Goal: Contribute content: Add original content to the website for others to see

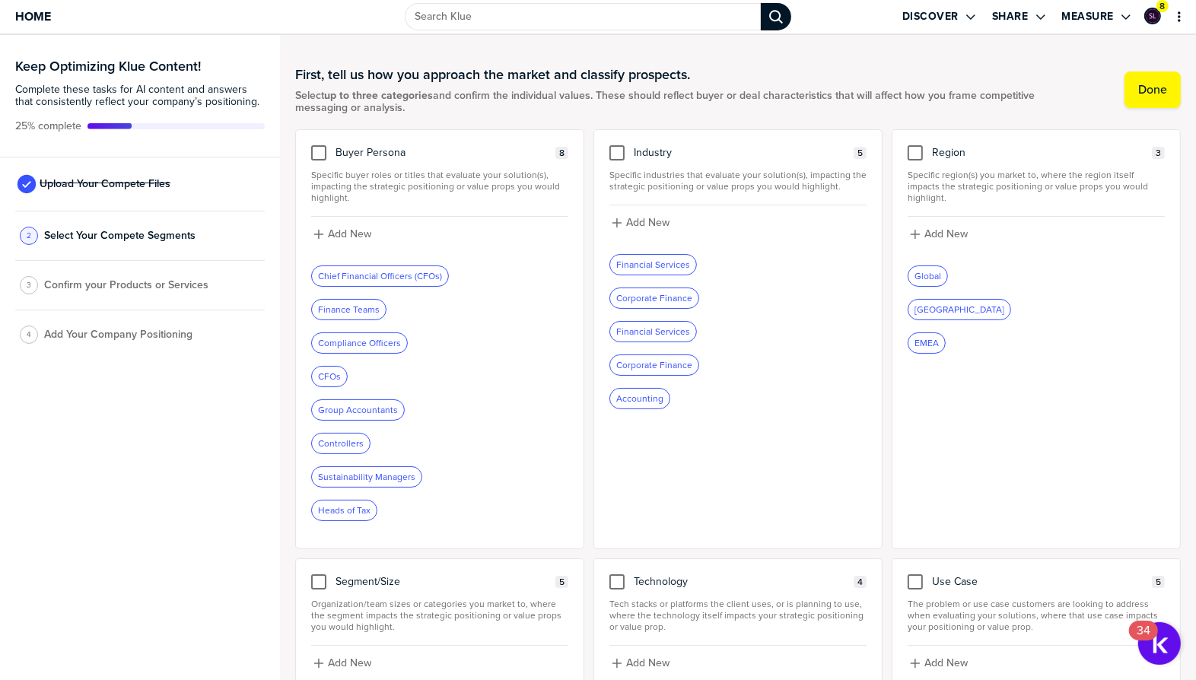
click at [357, 275] on div "Chief Financial Officers (CFOs)" at bounding box center [380, 276] width 136 height 20
click at [386, 277] on div "Chief Financial Officers (CFOs)" at bounding box center [380, 276] width 136 height 20
click at [318, 163] on div "Buyer Persona 8 Specific buyer roles or titles that evaluate your solution(s), …" at bounding box center [439, 339] width 289 height 420
click at [318, 153] on div at bounding box center [318, 152] width 15 height 15
click at [319, 145] on input "checkbox" at bounding box center [319, 145] width 0 height 0
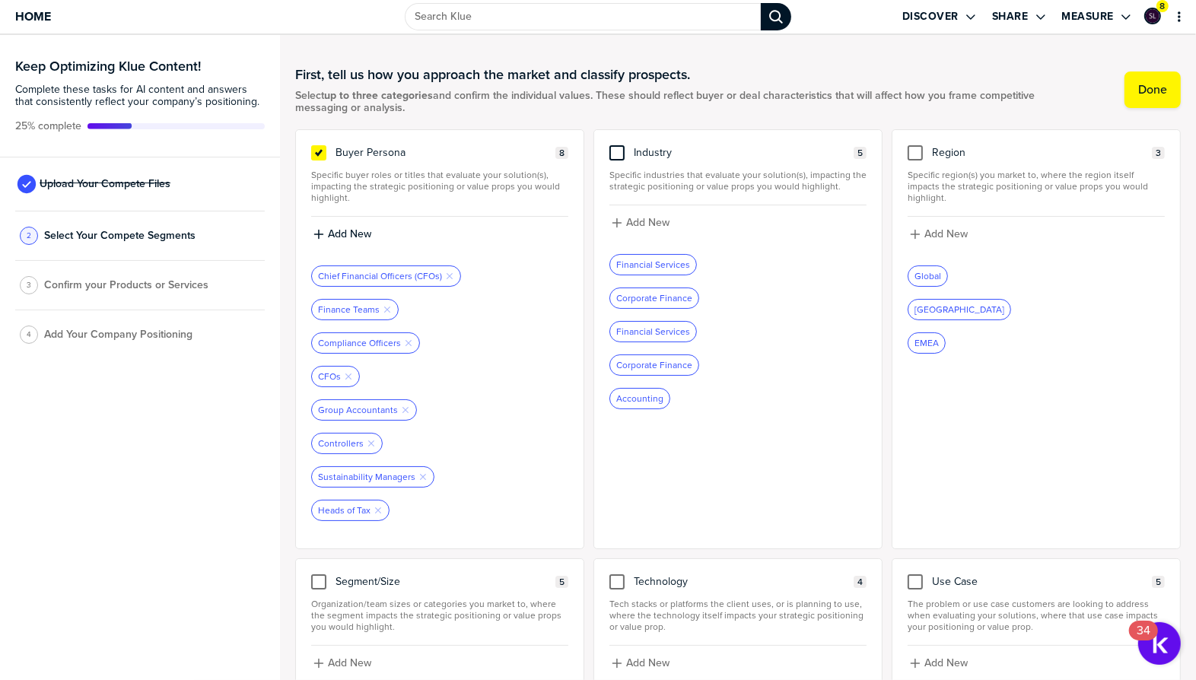
click at [618, 151] on div at bounding box center [616, 152] width 15 height 15
click at [617, 145] on input "checkbox" at bounding box center [617, 145] width 0 height 0
click at [919, 153] on div at bounding box center [914, 152] width 15 height 15
click at [915, 145] on input "checkbox" at bounding box center [915, 145] width 0 height 0
click at [1007, 305] on icon "Remove Tag" at bounding box center [1011, 309] width 9 height 9
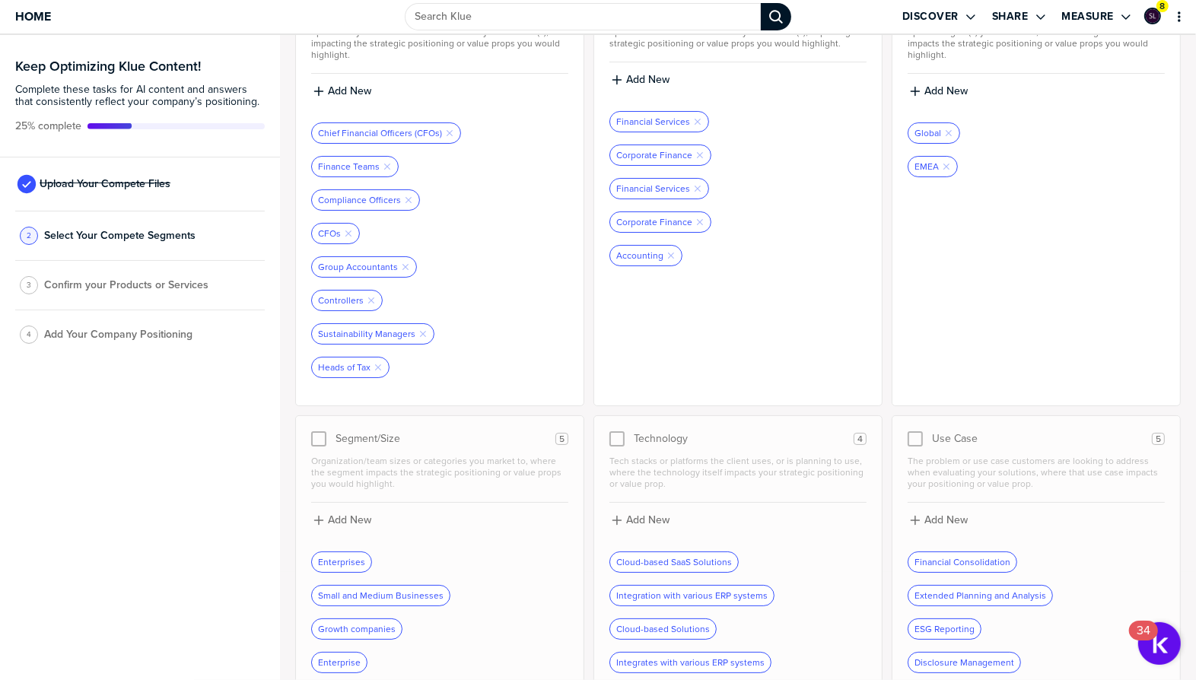
scroll to position [186, 0]
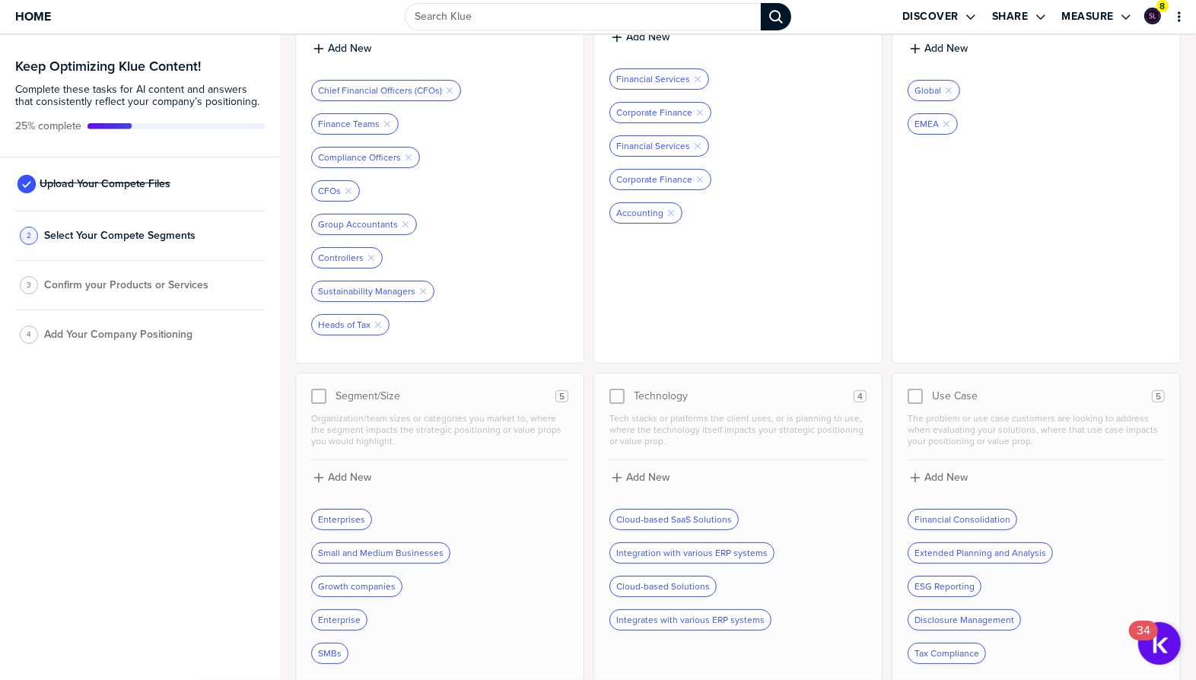
click at [316, 389] on div at bounding box center [318, 396] width 15 height 15
click at [317, 391] on div at bounding box center [318, 396] width 15 height 15
click at [319, 393] on div at bounding box center [318, 396] width 15 height 15
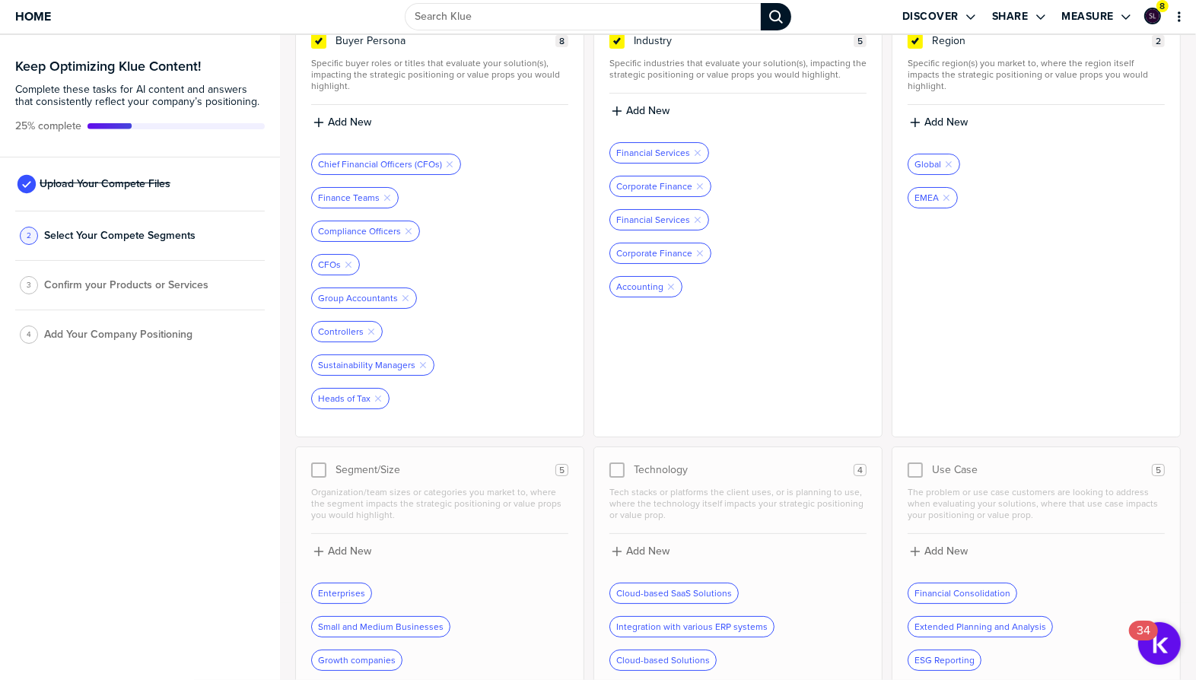
scroll to position [0, 0]
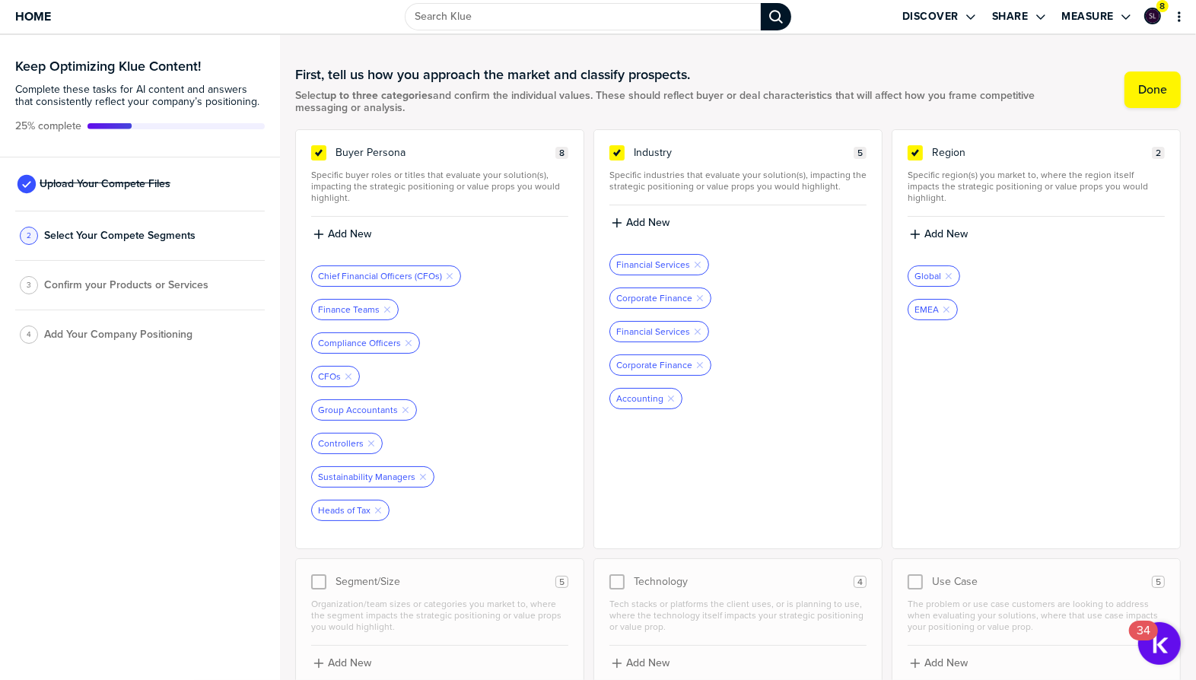
drag, startPoint x: 918, startPoint y: 153, endPoint x: 948, endPoint y: 164, distance: 31.5
click at [918, 153] on icon at bounding box center [915, 153] width 12 height 12
click at [915, 145] on input "checkbox" at bounding box center [915, 145] width 0 height 0
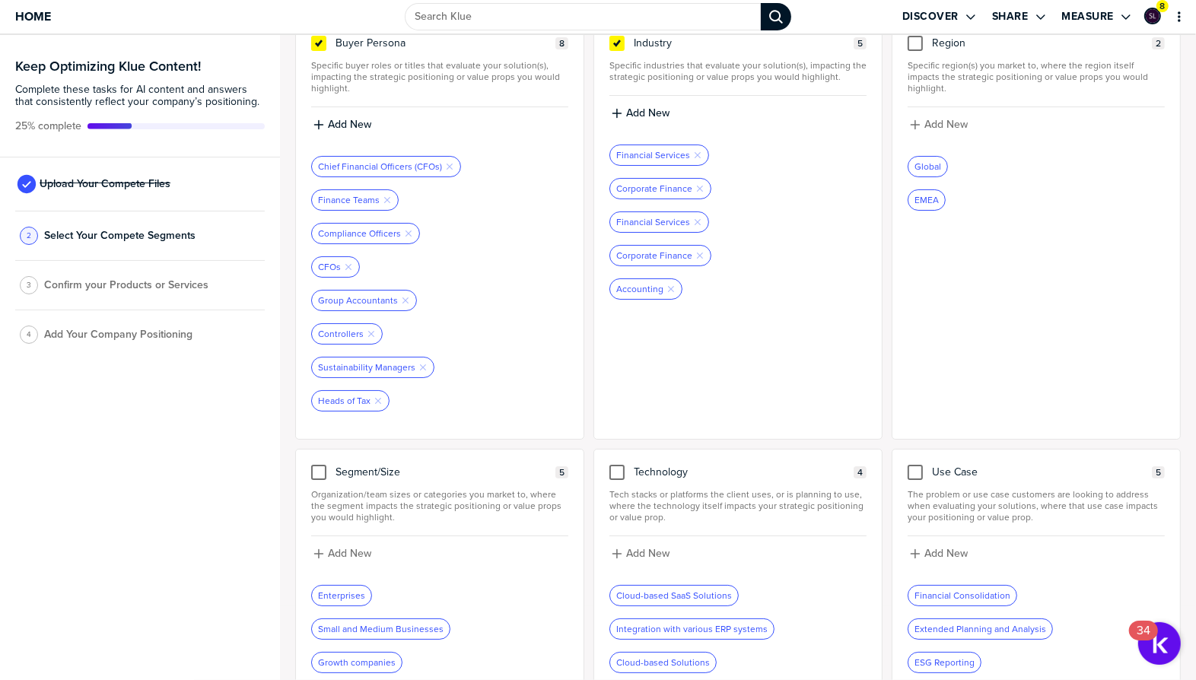
scroll to position [186, 0]
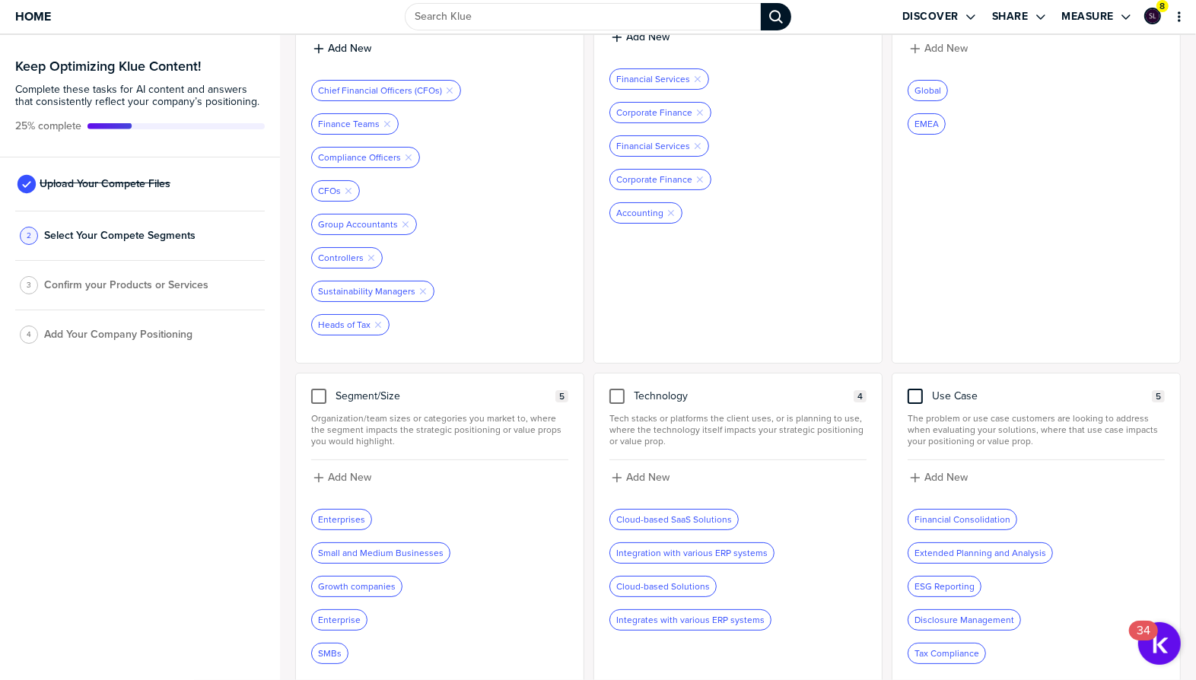
click at [917, 389] on div at bounding box center [914, 396] width 15 height 15
click at [915, 389] on input "checkbox" at bounding box center [915, 389] width 0 height 0
click at [950, 474] on label "Add New" at bounding box center [945, 478] width 43 height 14
click at [950, 474] on input at bounding box center [1035, 482] width 257 height 27
type input "Banking and Cash Management"
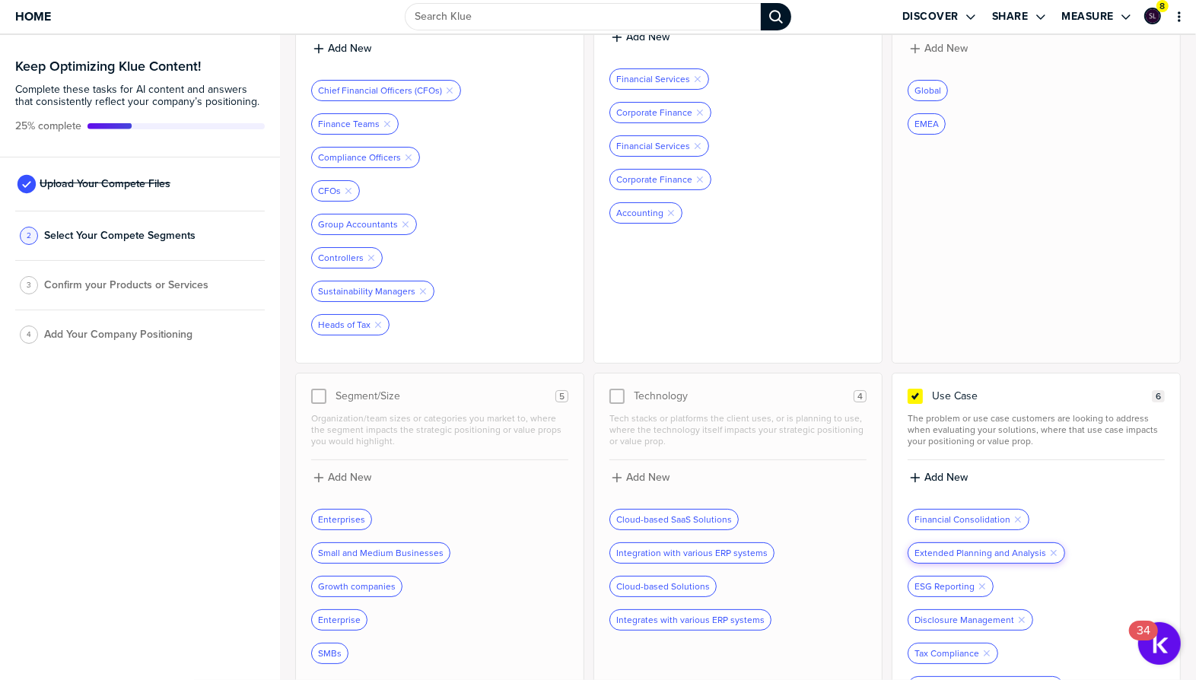
scroll to position [218, 0]
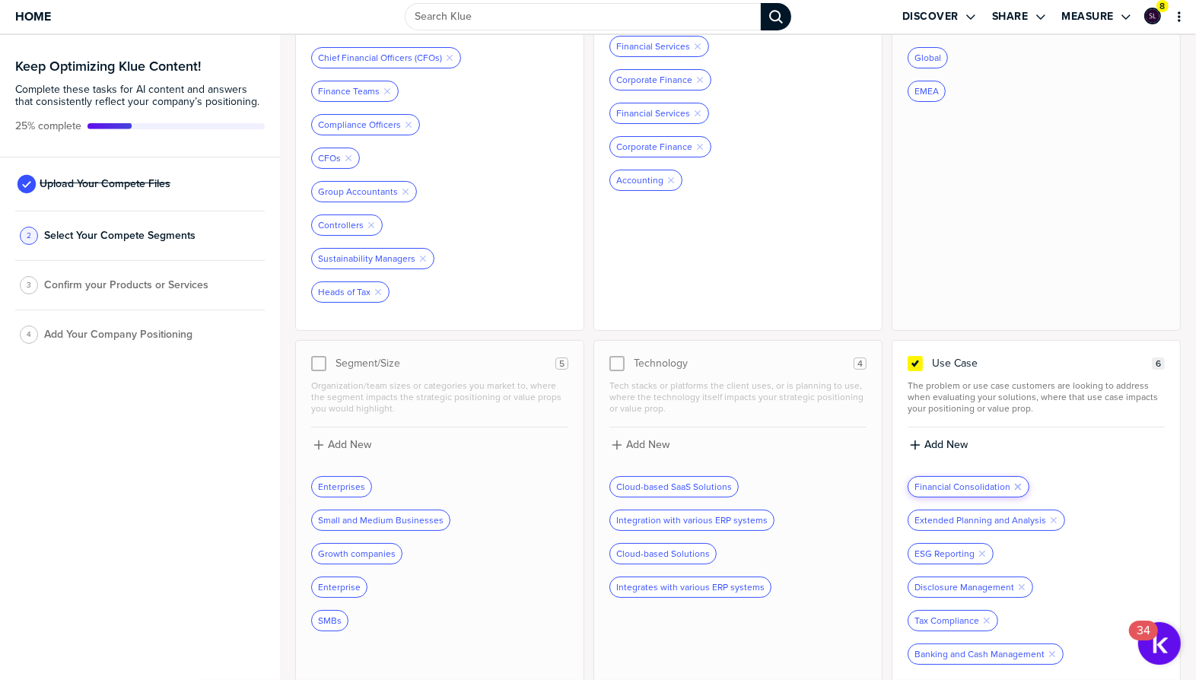
click at [1015, 484] on icon "button" at bounding box center [1018, 487] width 6 height 6
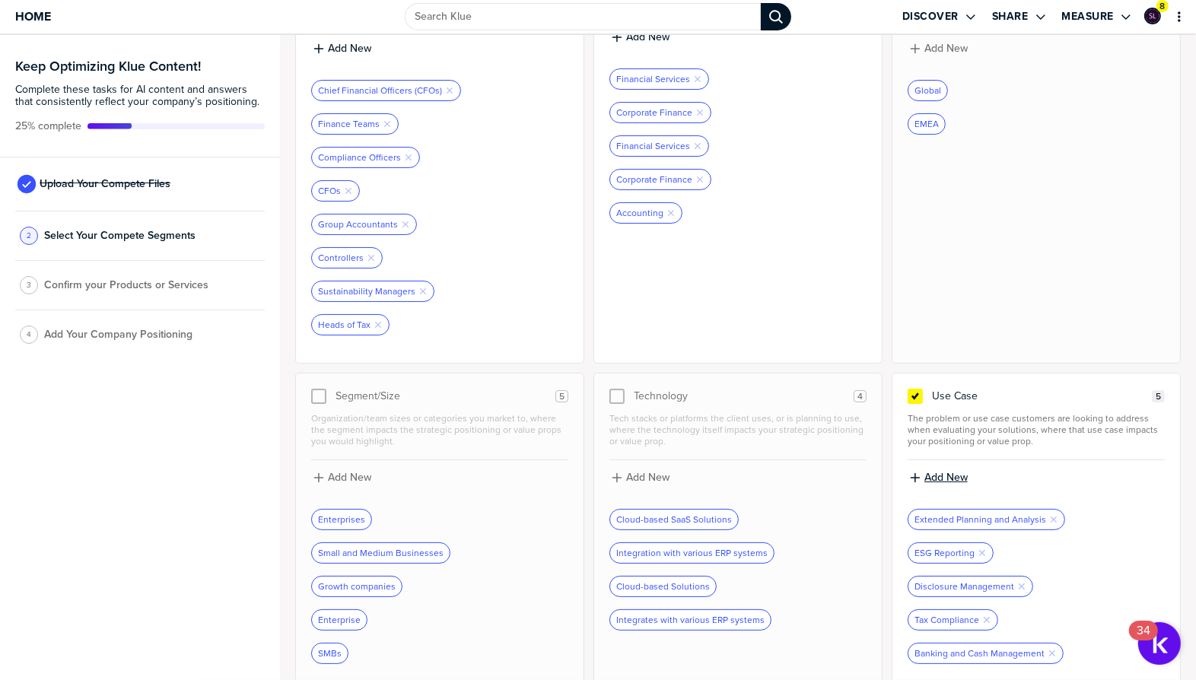
click at [951, 471] on label "Add New" at bounding box center [945, 478] width 43 height 14
click at [953, 469] on input at bounding box center [1035, 482] width 257 height 27
type input "Consolidation and Financial Planning"
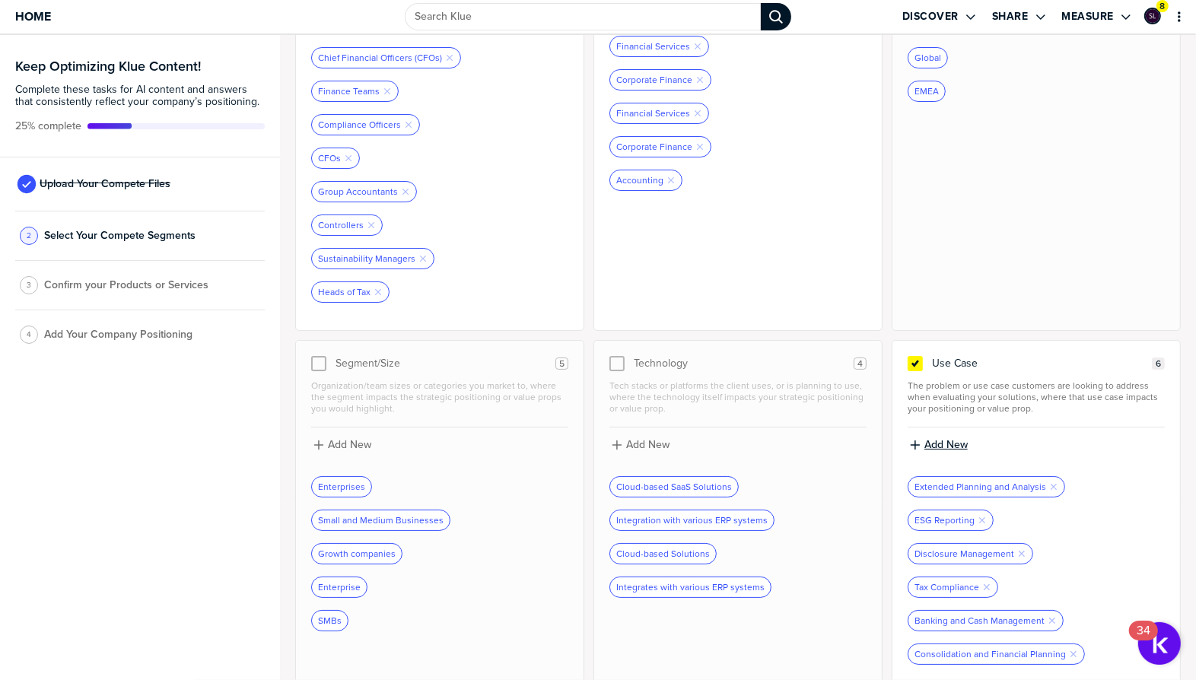
click at [943, 439] on label "Add New" at bounding box center [945, 445] width 43 height 14
click at [943, 439] on input at bounding box center [1035, 450] width 257 height 27
type input "XBRL"
click at [929, 438] on label "Add New" at bounding box center [945, 445] width 43 height 14
click at [929, 437] on input at bounding box center [1035, 450] width 257 height 27
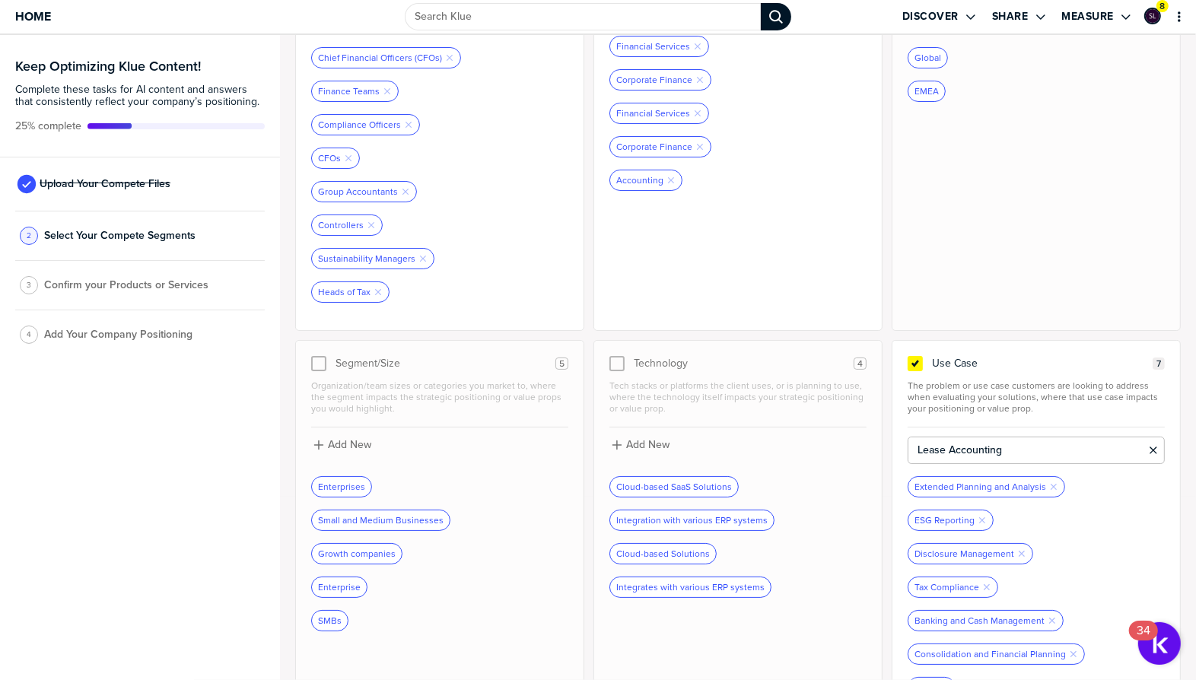
type input "Lease Accounting"
click at [990, 577] on div "Tax Compliance Remove Tag" at bounding box center [952, 587] width 89 height 20
click at [988, 583] on icon "Remove Tag" at bounding box center [986, 587] width 9 height 9
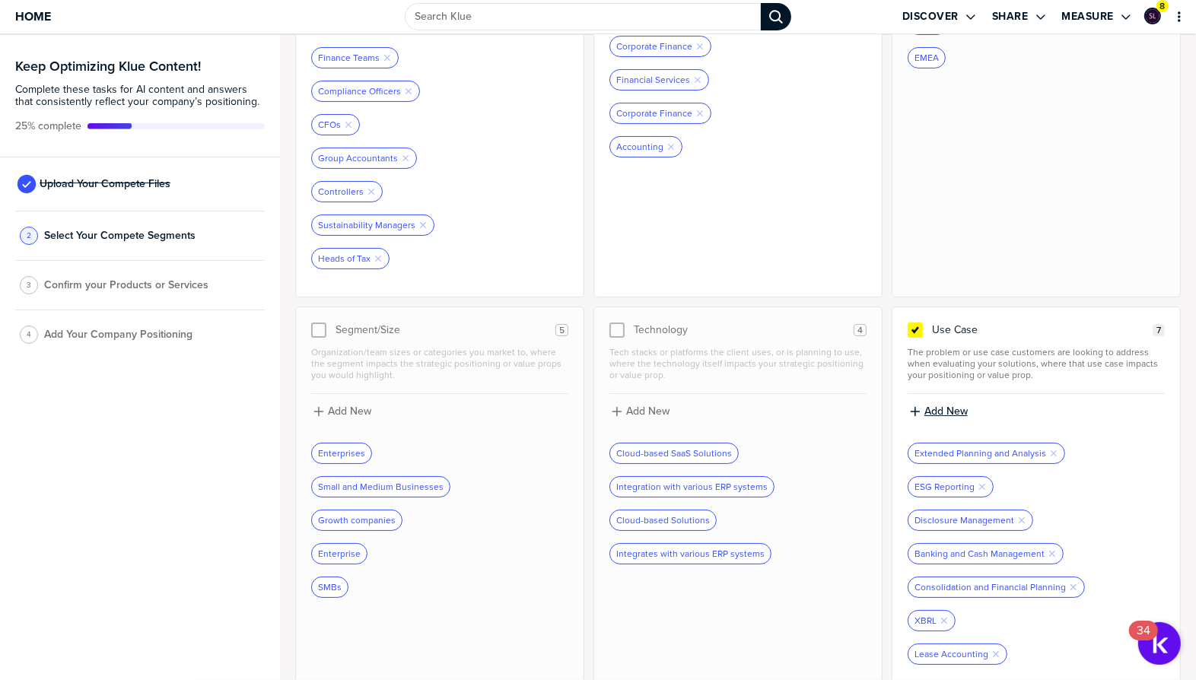
click at [960, 405] on label "Add New" at bounding box center [945, 412] width 43 height 14
click at [996, 408] on input at bounding box center [1035, 416] width 257 height 27
type input "Tax Compliance and Reporting"
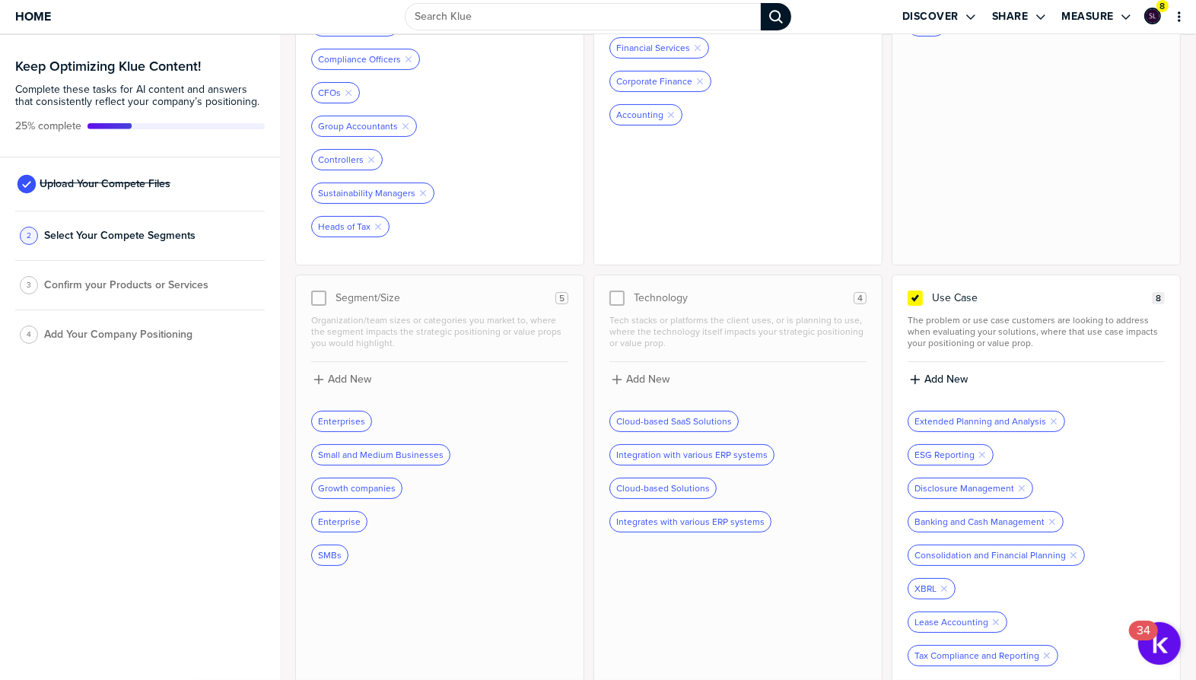
scroll to position [0, 0]
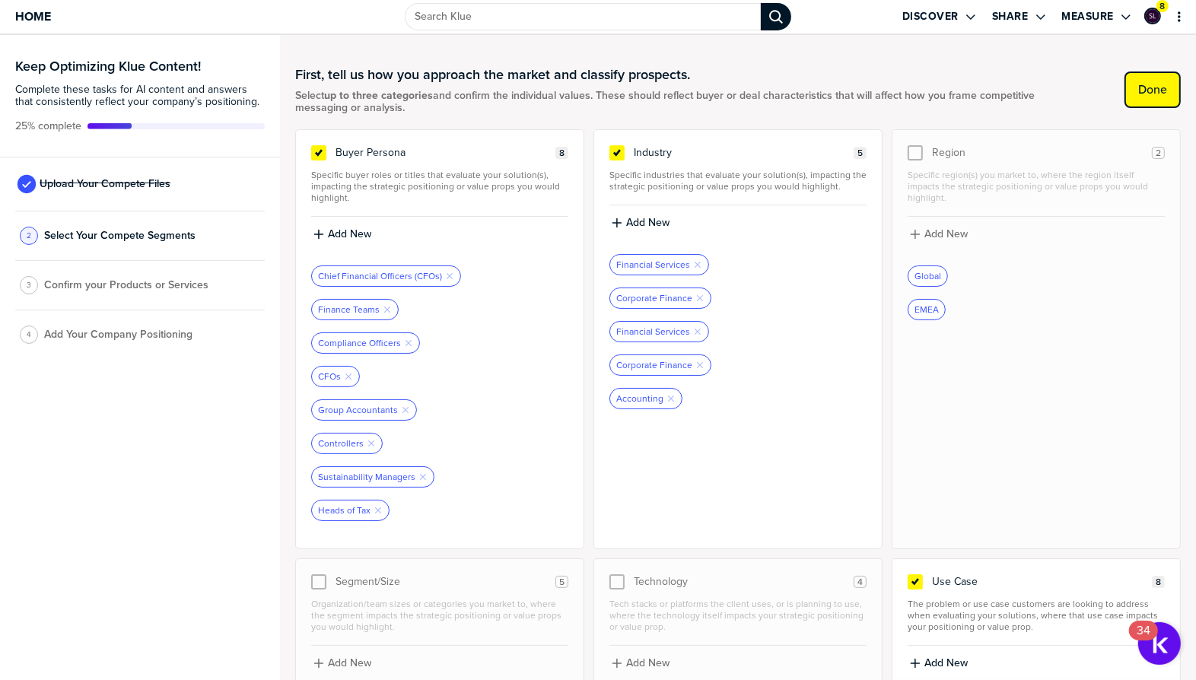
click at [1150, 91] on label "Done" at bounding box center [1152, 89] width 29 height 15
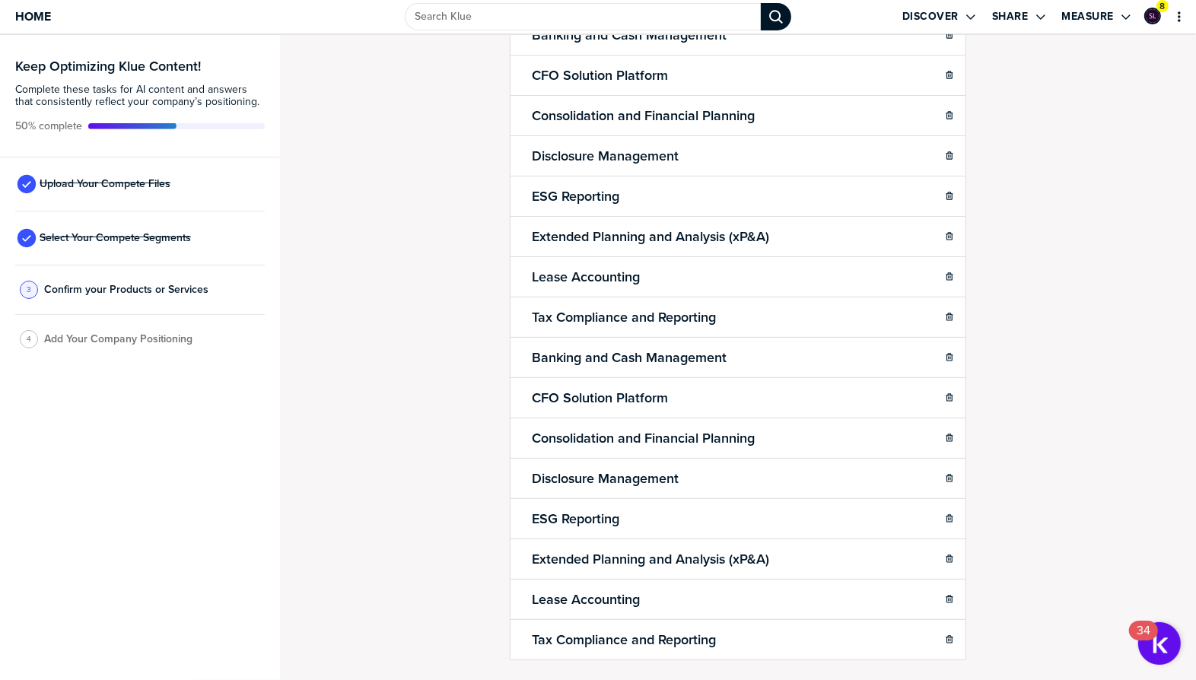
scroll to position [174, 0]
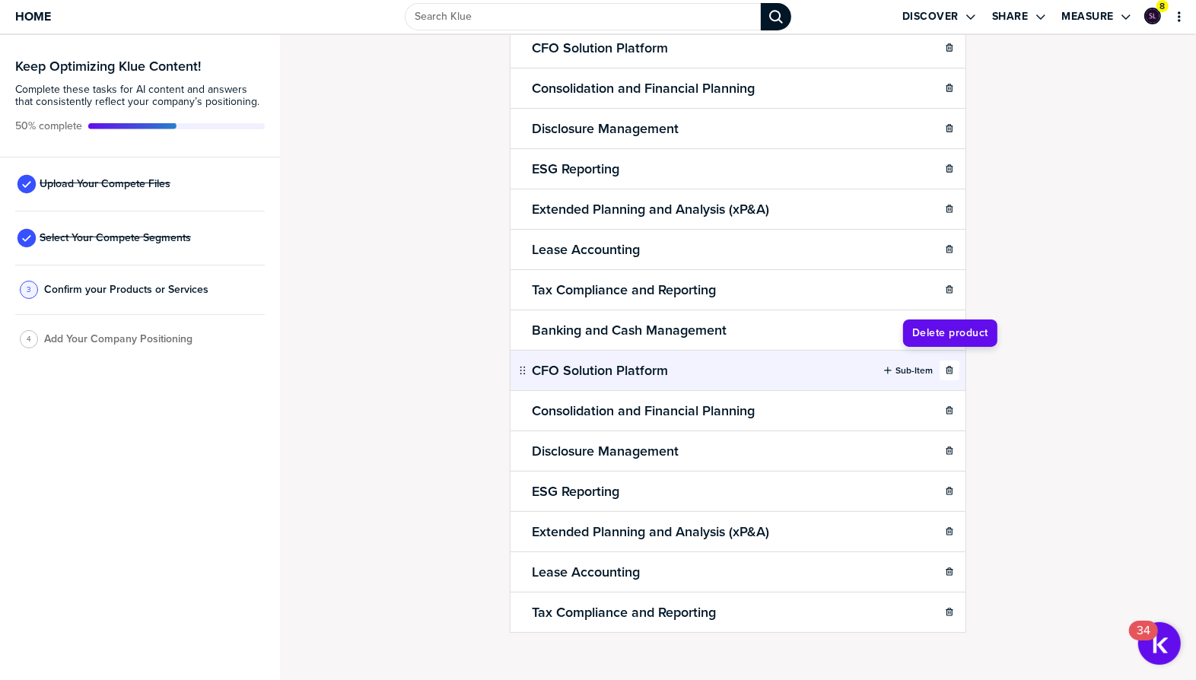
click at [951, 366] on icon "button" at bounding box center [948, 370] width 7 height 8
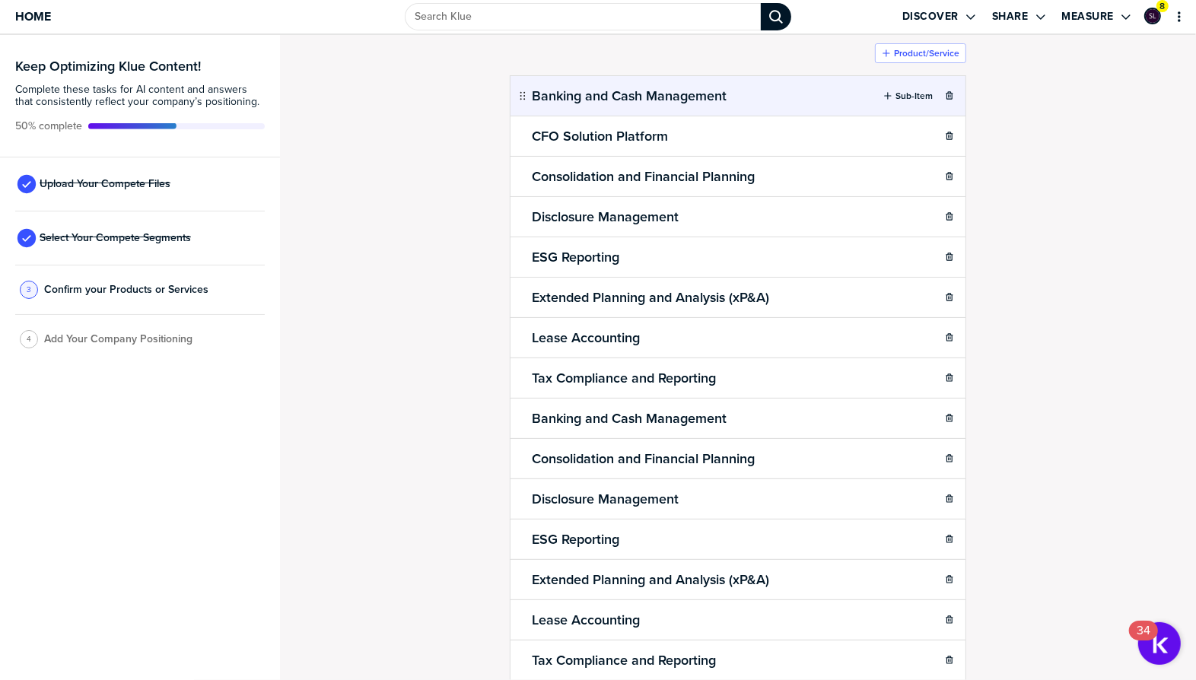
scroll to position [50, 0]
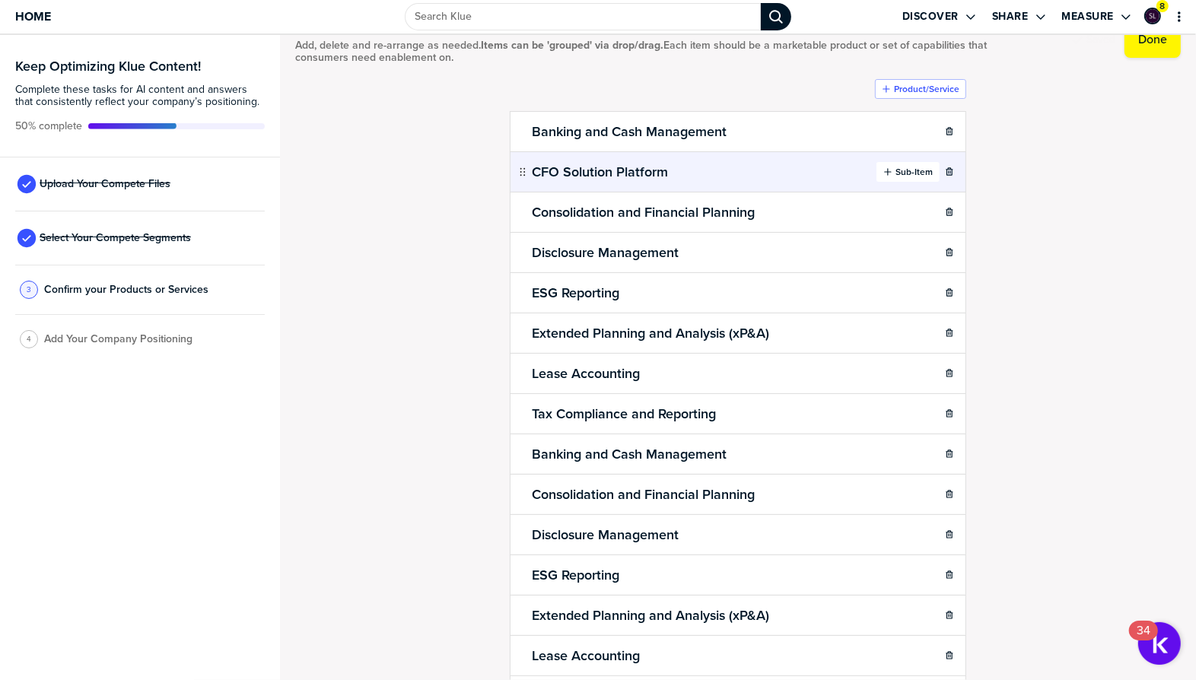
click at [900, 168] on label "Sub-Item" at bounding box center [913, 172] width 37 height 12
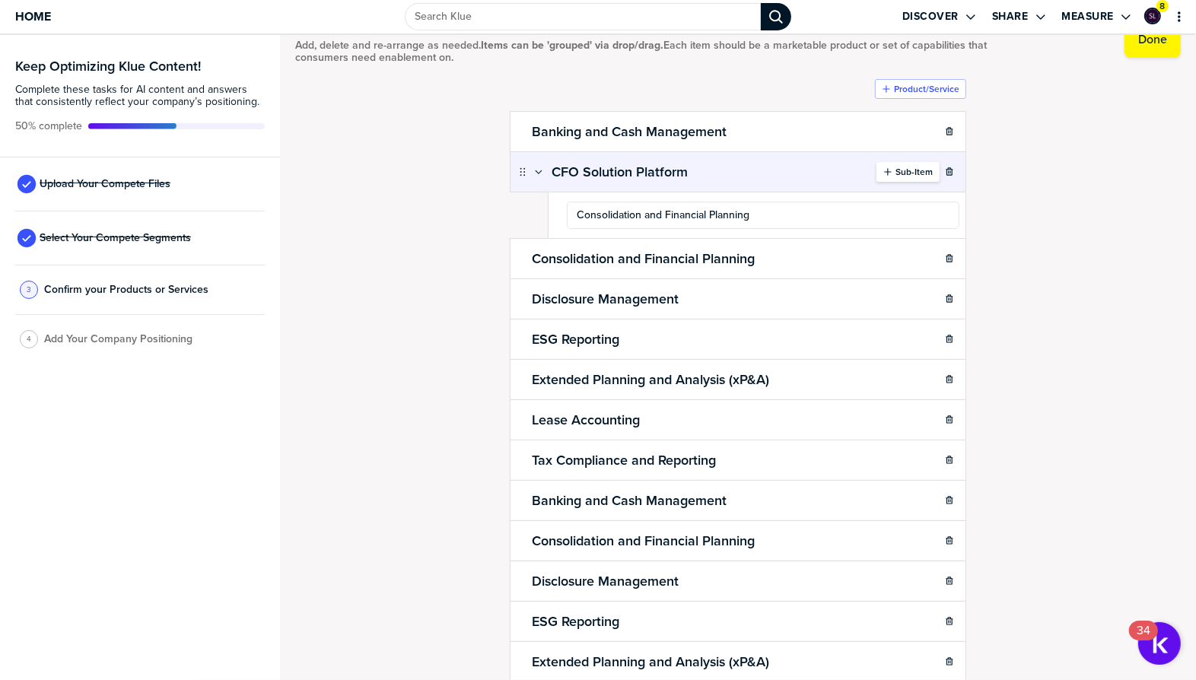
type input "Consolidation and Financial Planning"
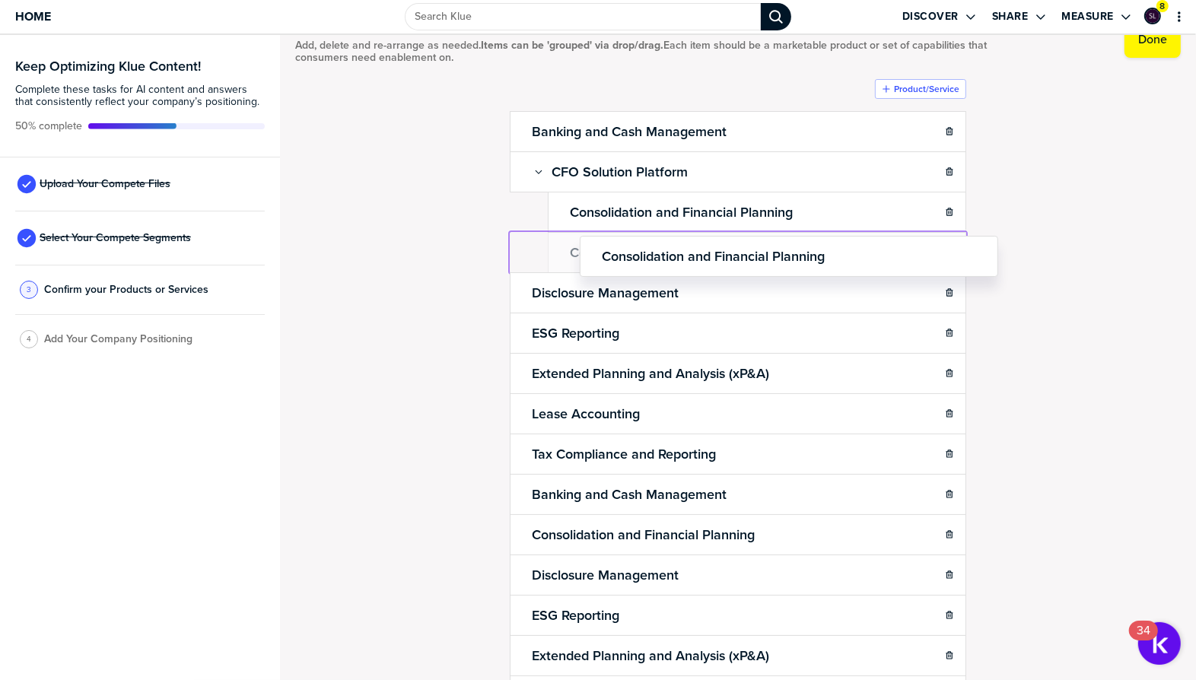
drag, startPoint x: 519, startPoint y: 246, endPoint x: 582, endPoint y: 250, distance: 63.2
click at [582, 250] on body "Home Discover Share Measure 8 Keep Optimizing Klue Content! Complete these task…" at bounding box center [598, 340] width 1196 height 680
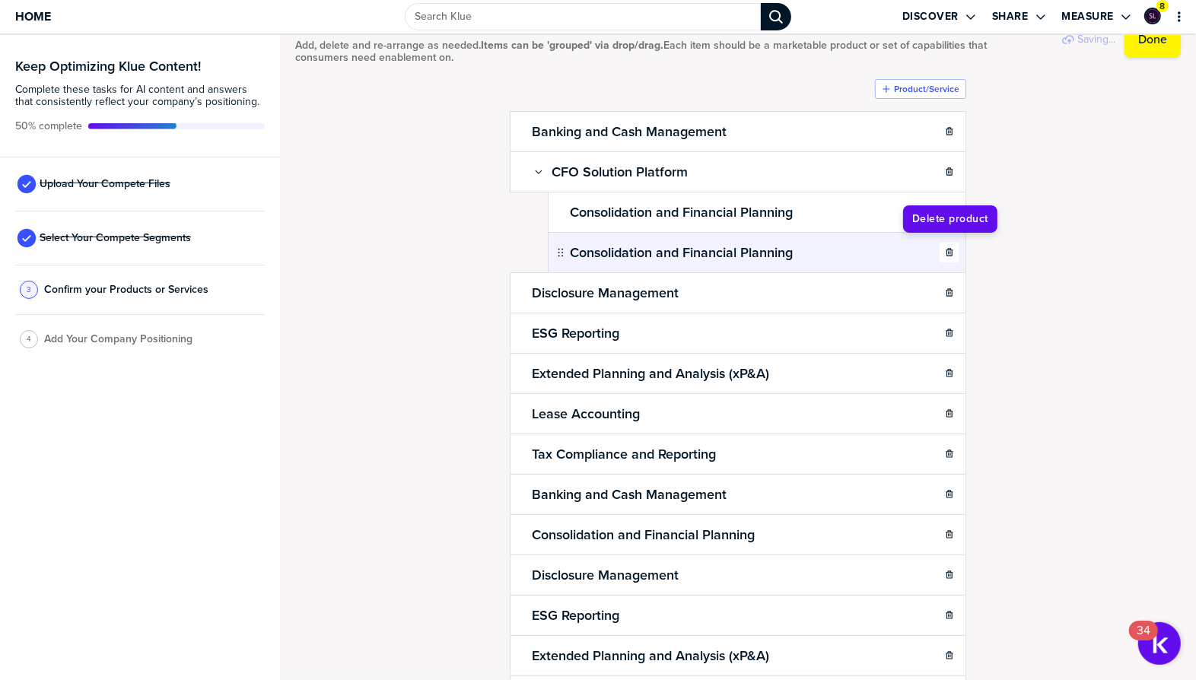
click at [958, 250] on div "button" at bounding box center [949, 252] width 18 height 9
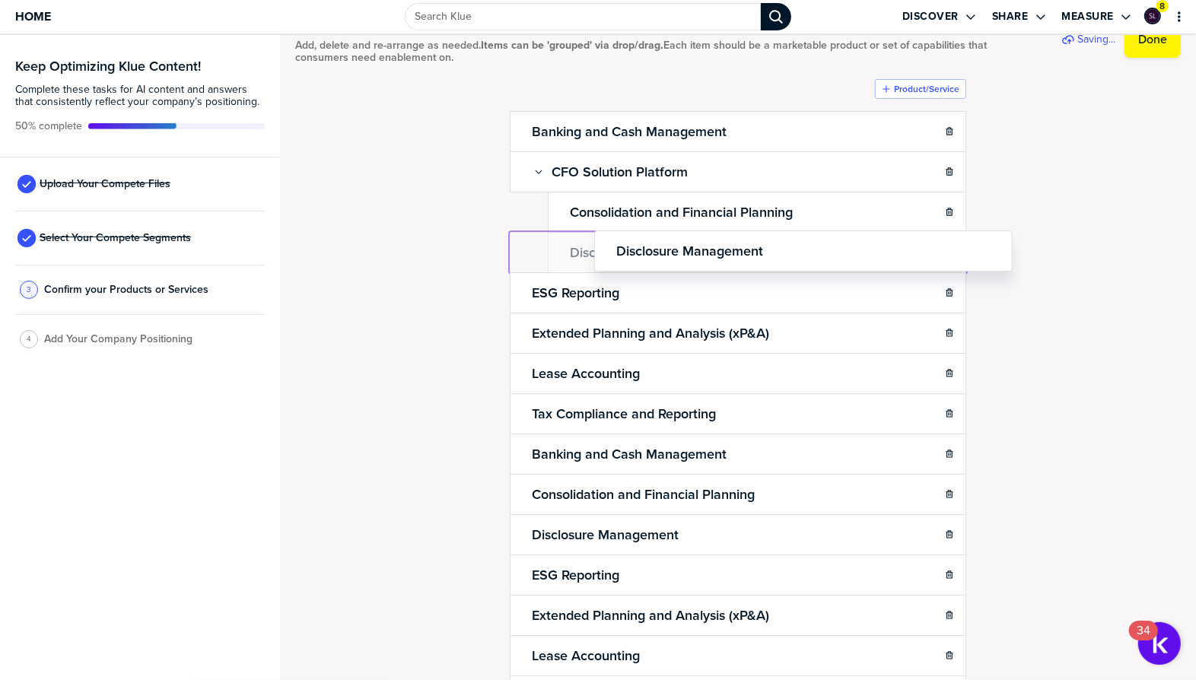
drag, startPoint x: 519, startPoint y: 247, endPoint x: 596, endPoint y: 246, distance: 76.8
click at [596, 246] on body "Home Discover Share Measure 8 Keep Optimizing Klue Content! Complete these task…" at bounding box center [598, 340] width 1196 height 680
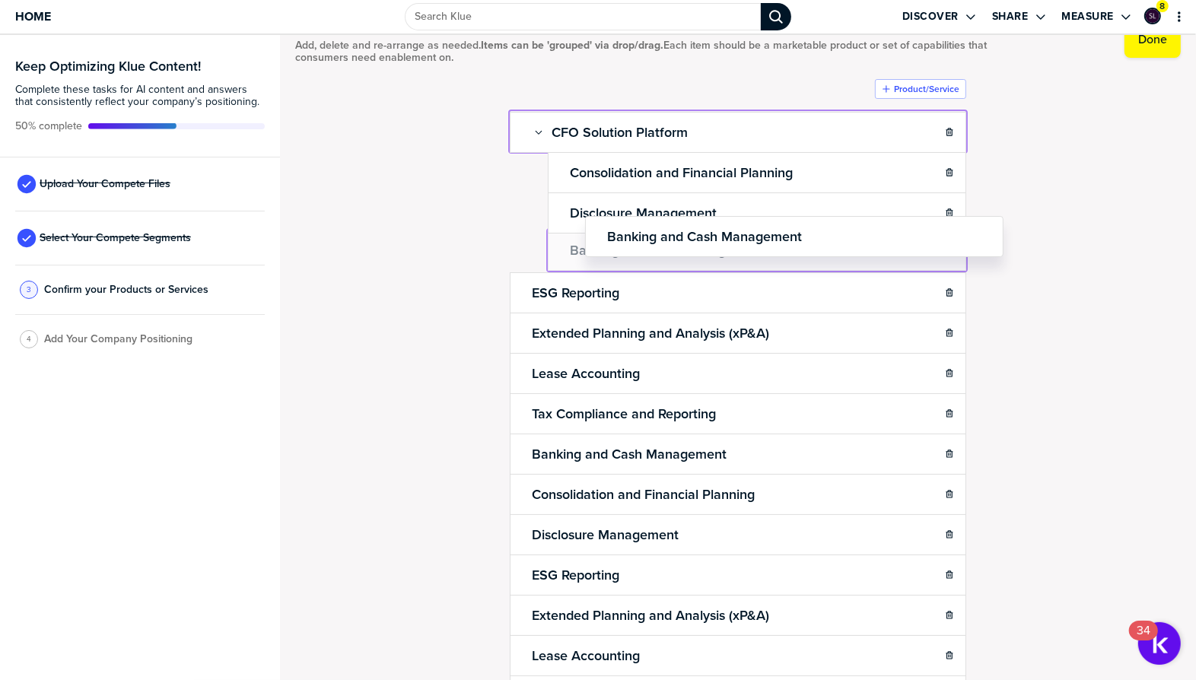
drag, startPoint x: 524, startPoint y: 129, endPoint x: 592, endPoint y: 233, distance: 123.6
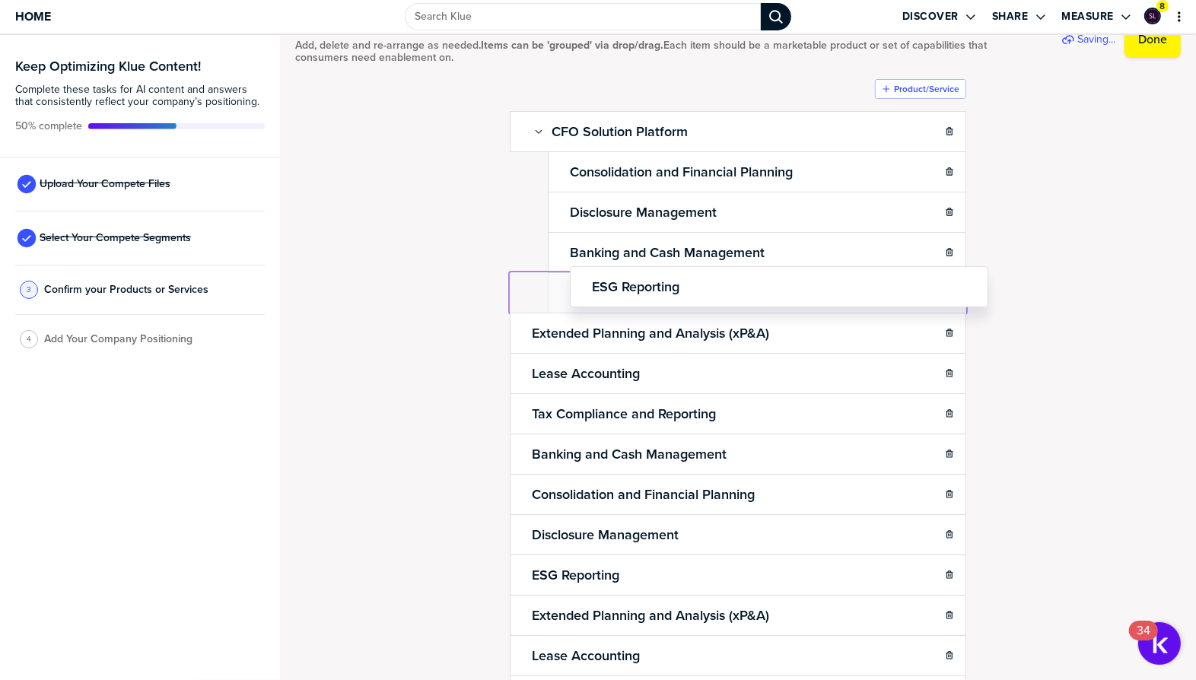
drag, startPoint x: 526, startPoint y: 288, endPoint x: 574, endPoint y: 287, distance: 48.7
click at [578, 282] on body "Home Discover Share Measure 8 Keep Optimizing Klue Content! Complete these task…" at bounding box center [598, 340] width 1196 height 680
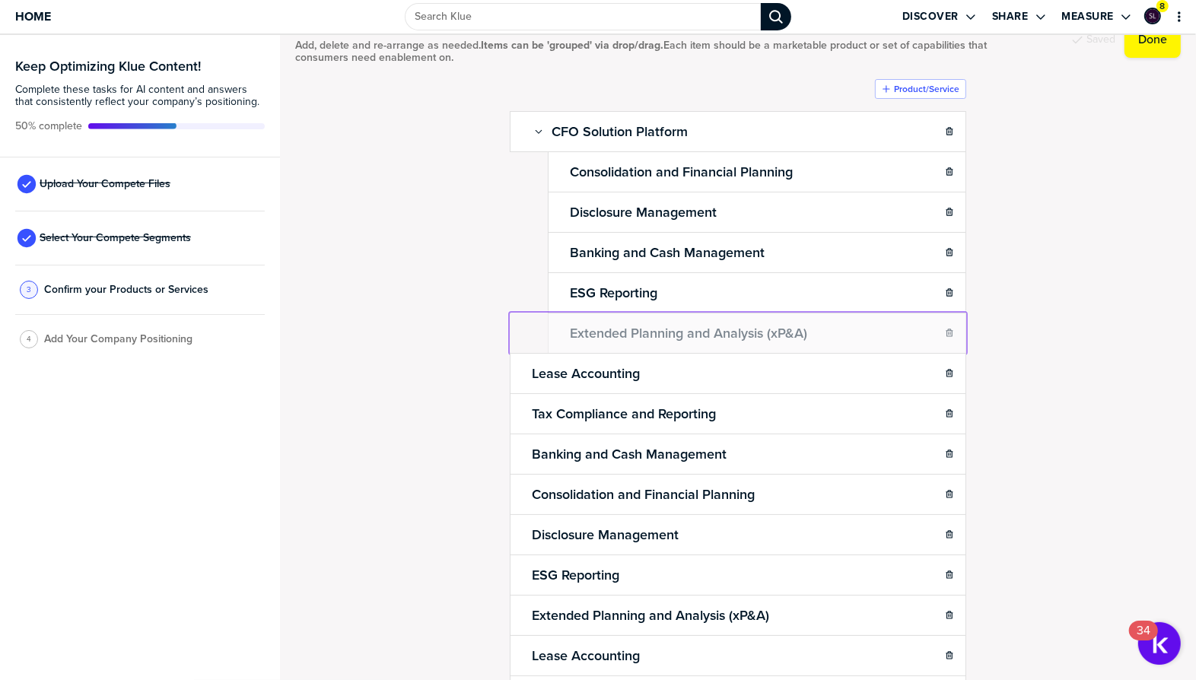
drag, startPoint x: 523, startPoint y: 321, endPoint x: 558, endPoint y: 322, distance: 34.3
click at [560, 320] on body "Home Discover Share Measure 8 Keep Optimizing Klue Content! Complete these task…" at bounding box center [598, 340] width 1196 height 680
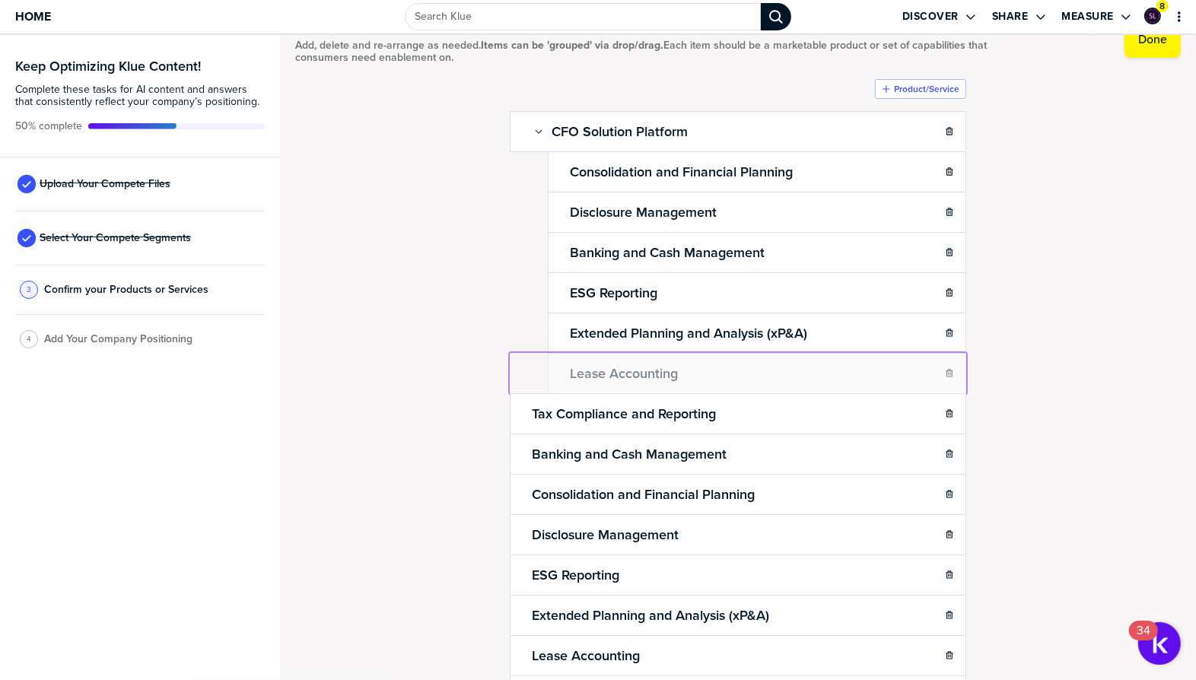
drag, startPoint x: 523, startPoint y: 373, endPoint x: 569, endPoint y: 376, distance: 46.5
click at [569, 376] on body "Home Discover Share Measure 8 Keep Optimizing Klue Content! Complete these task…" at bounding box center [598, 340] width 1196 height 680
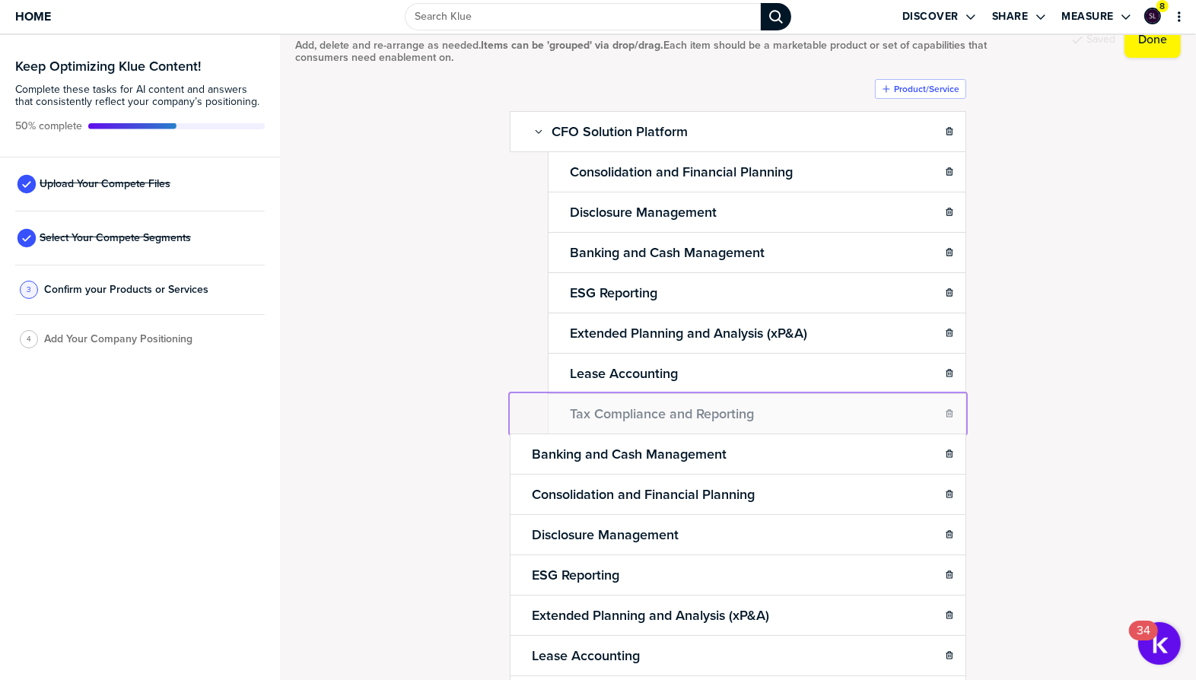
drag, startPoint x: 522, startPoint y: 408, endPoint x: 553, endPoint y: 405, distance: 31.4
click at [554, 408] on body "Home Discover Share Measure 8 Keep Optimizing Klue Content! Complete these task…" at bounding box center [598, 340] width 1196 height 680
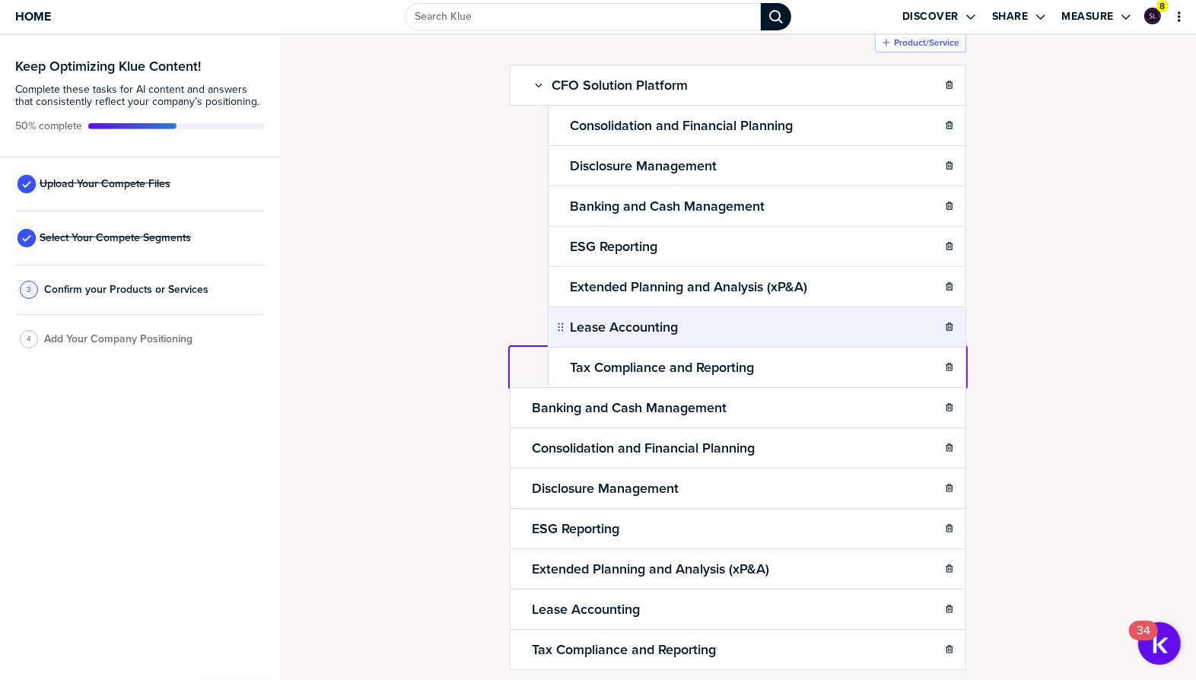
scroll to position [135, 0]
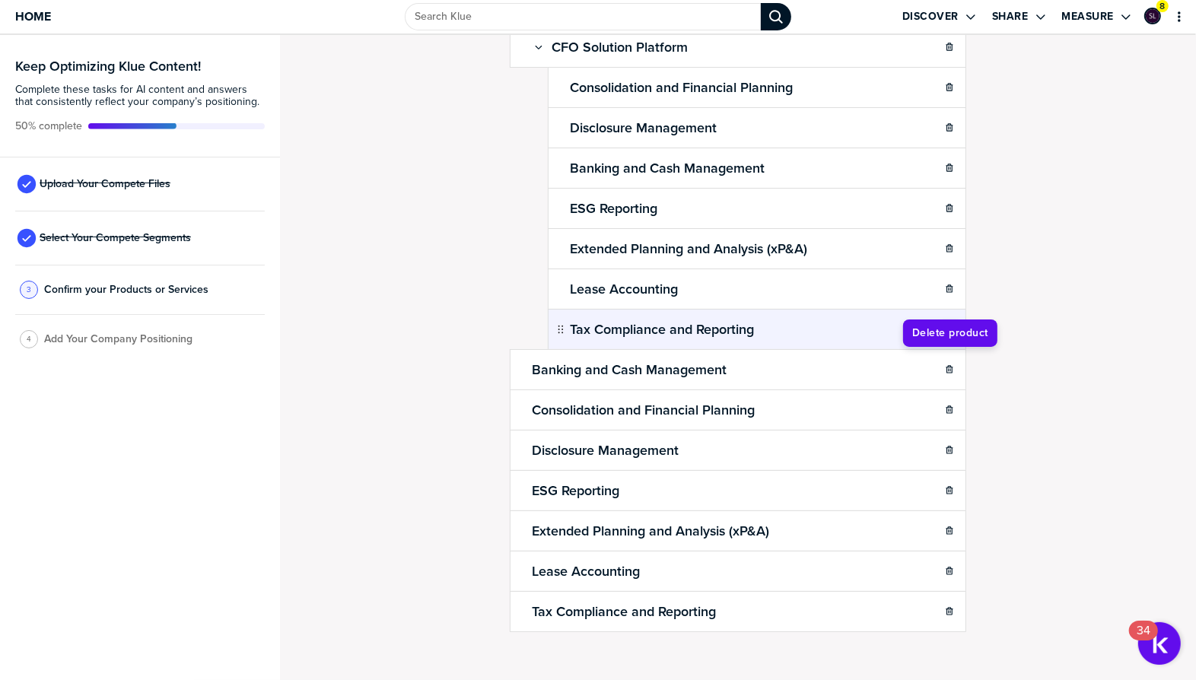
click at [952, 365] on icon "button" at bounding box center [948, 369] width 7 height 8
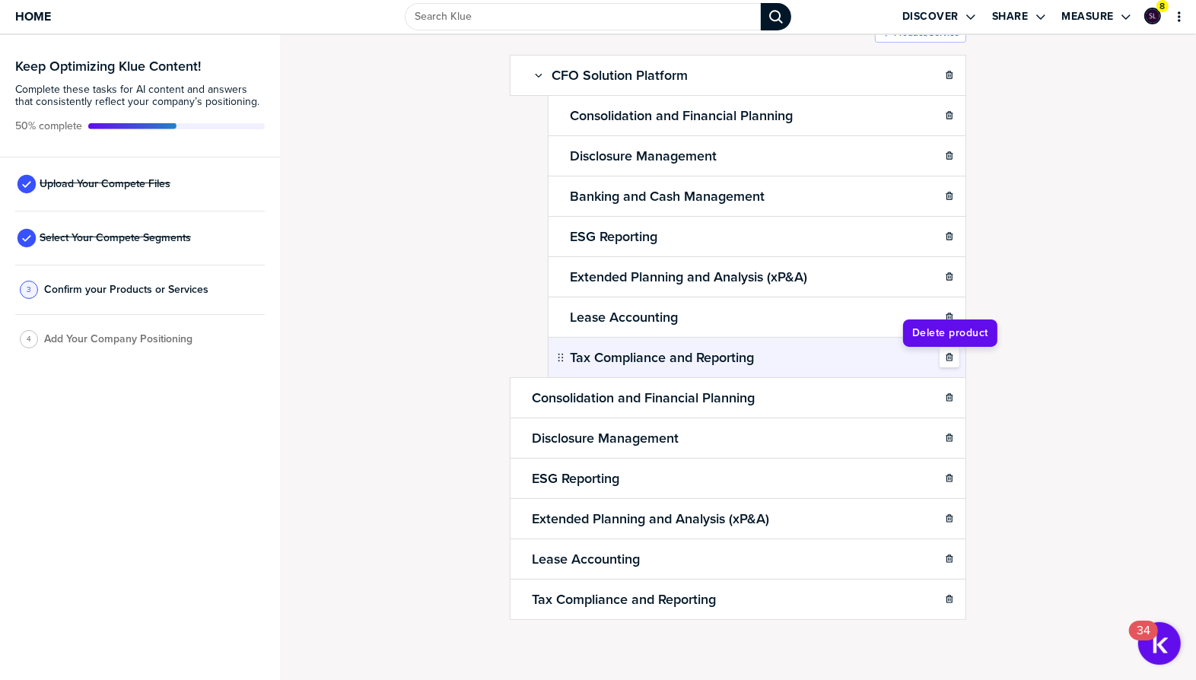
scroll to position [95, 0]
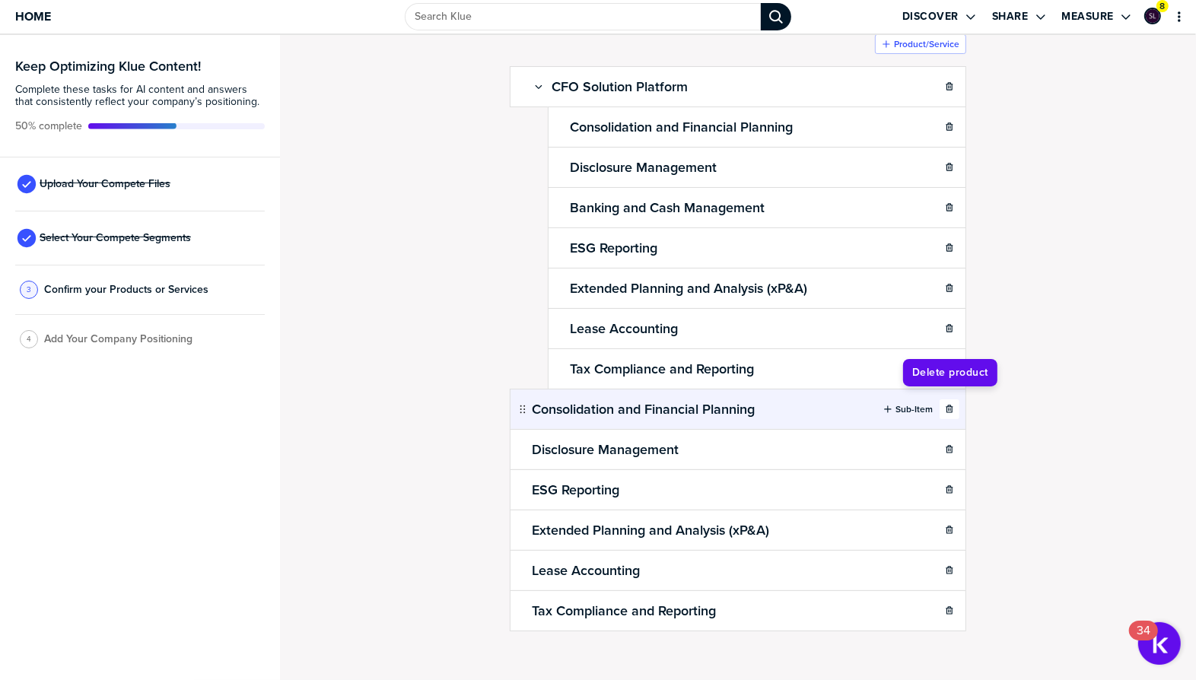
click at [954, 405] on icon "button" at bounding box center [949, 409] width 9 height 9
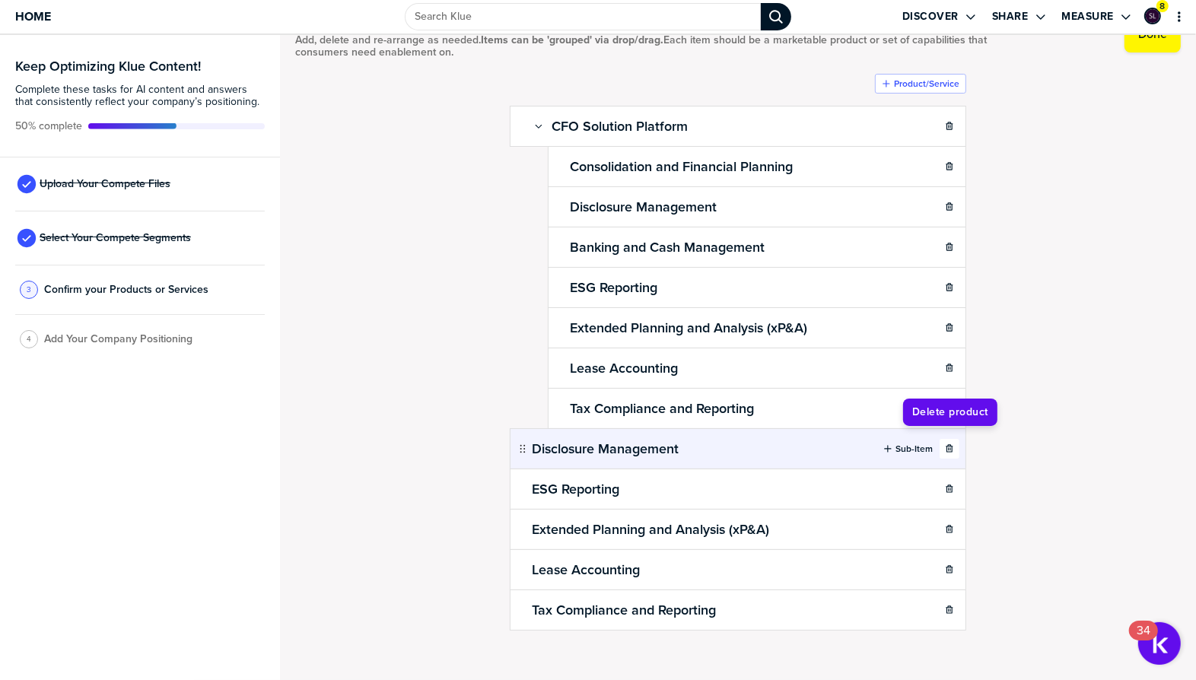
click at [955, 444] on div "button" at bounding box center [949, 448] width 18 height 9
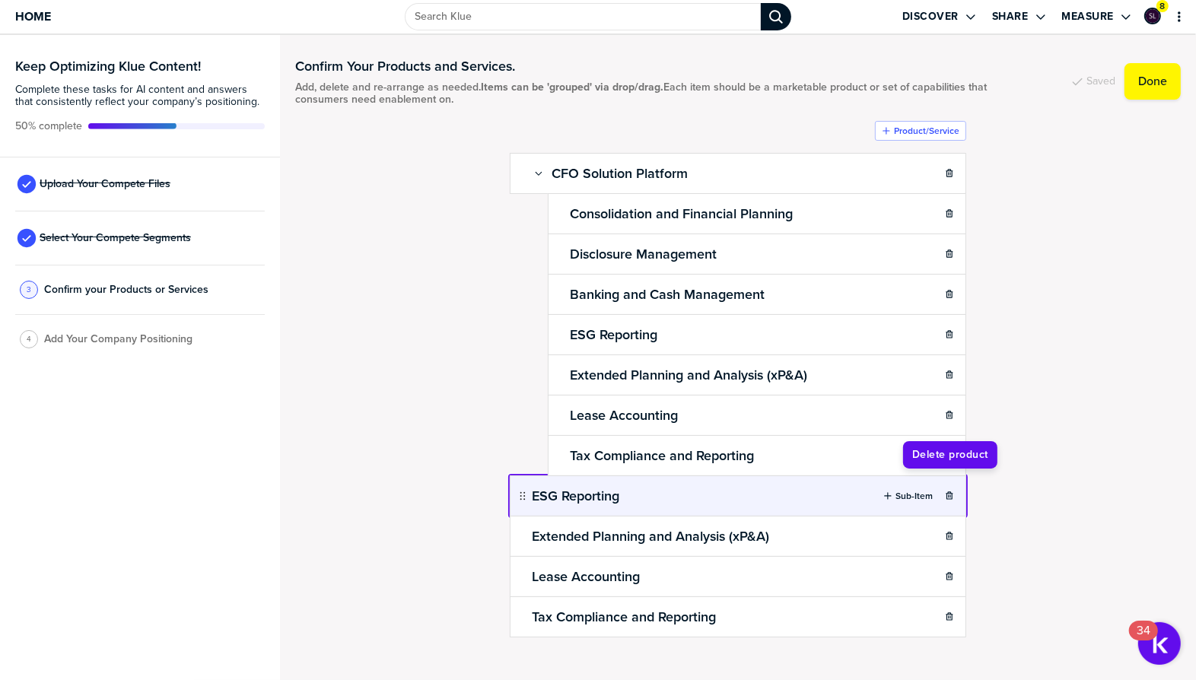
scroll to position [8, 0]
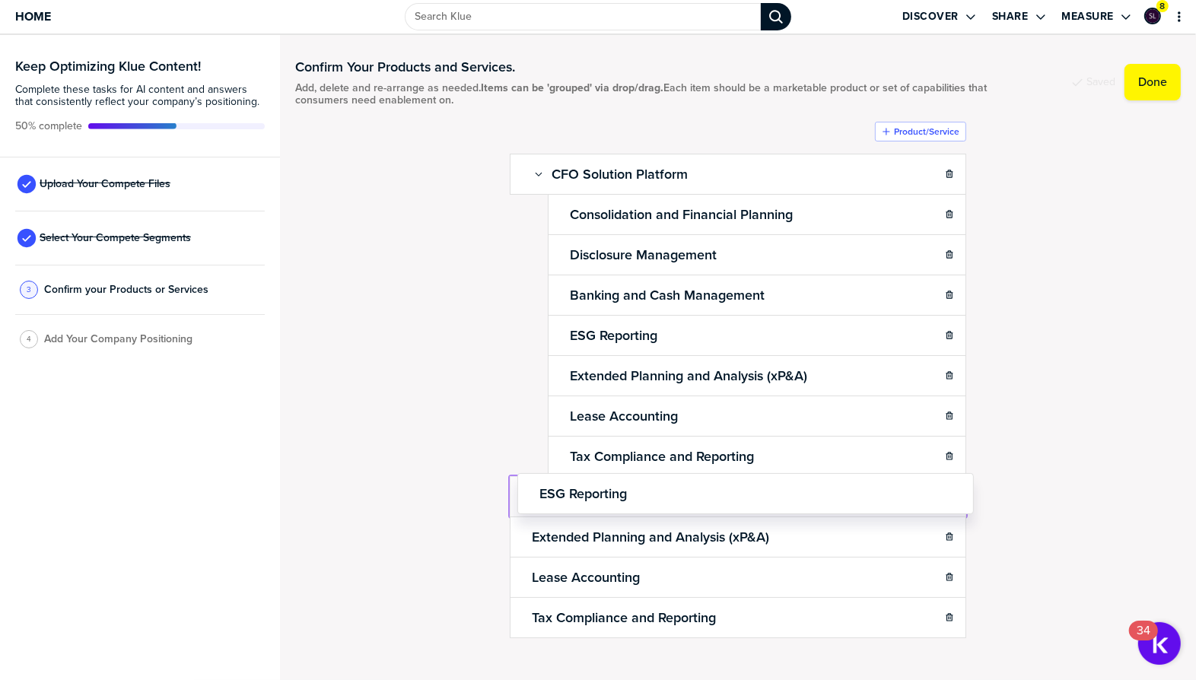
click at [949, 478] on body "Home Discover Share Measure 8 Keep Optimizing Klue Content! Complete these task…" at bounding box center [598, 340] width 1196 height 680
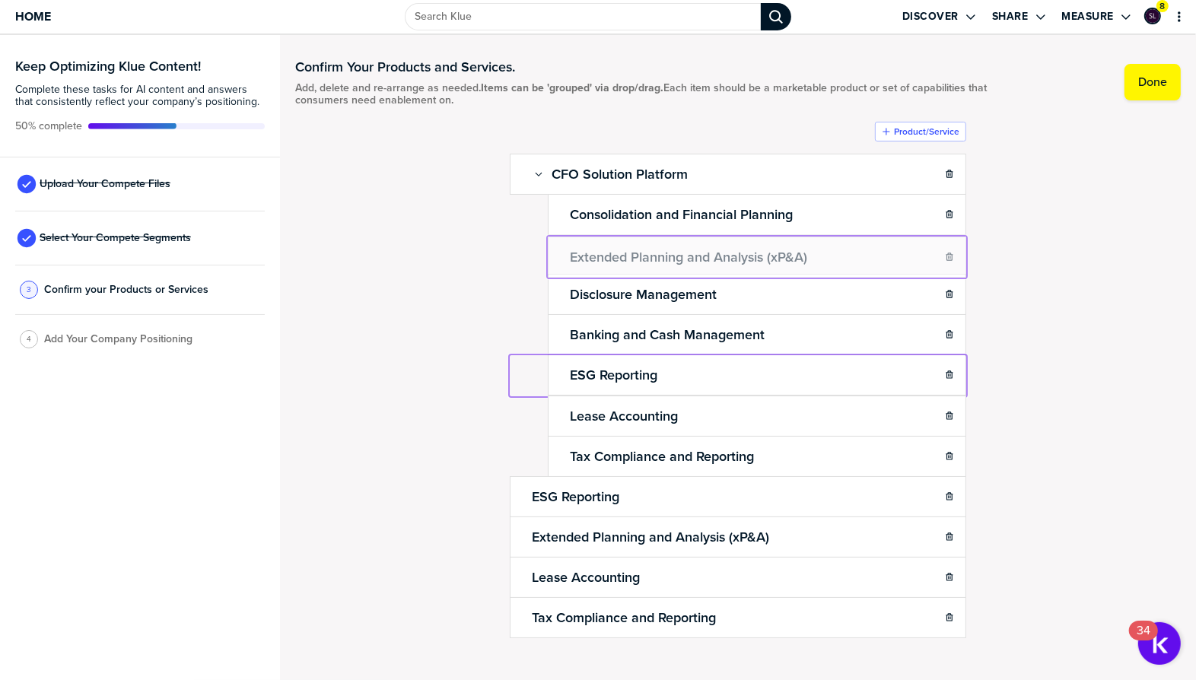
drag, startPoint x: 562, startPoint y: 370, endPoint x: 565, endPoint y: 248, distance: 122.5
click at [565, 248] on body "Home Discover Share Measure 8 Keep Optimizing Klue Content! Complete these task…" at bounding box center [598, 340] width 1196 height 680
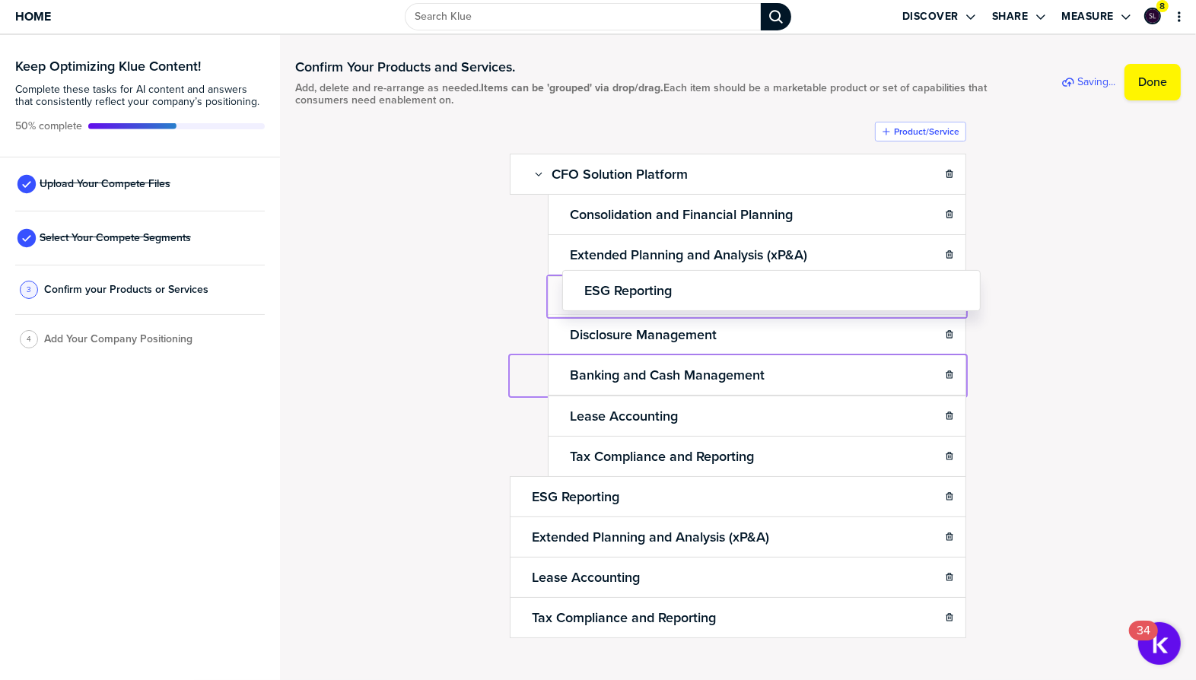
drag, startPoint x: 560, startPoint y: 369, endPoint x: 566, endPoint y: 285, distance: 83.9
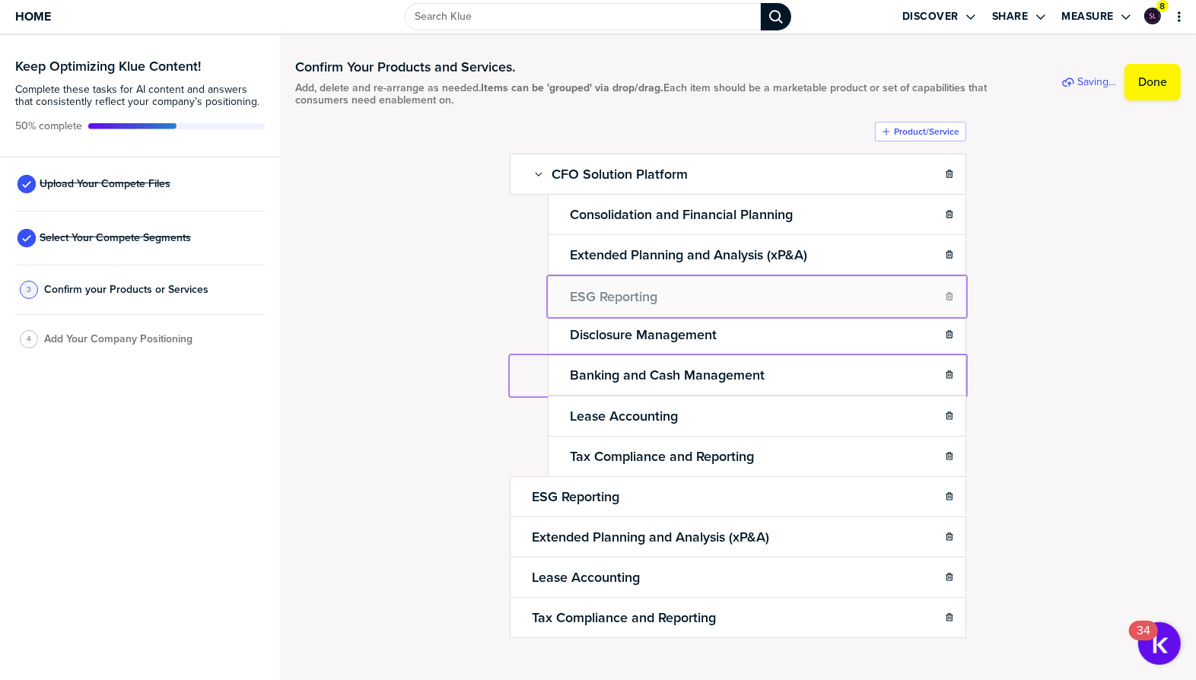
click at [566, 285] on body "Home Discover Share Measure 8 Keep Optimizing Klue Content! Complete these task…" at bounding box center [598, 340] width 1196 height 680
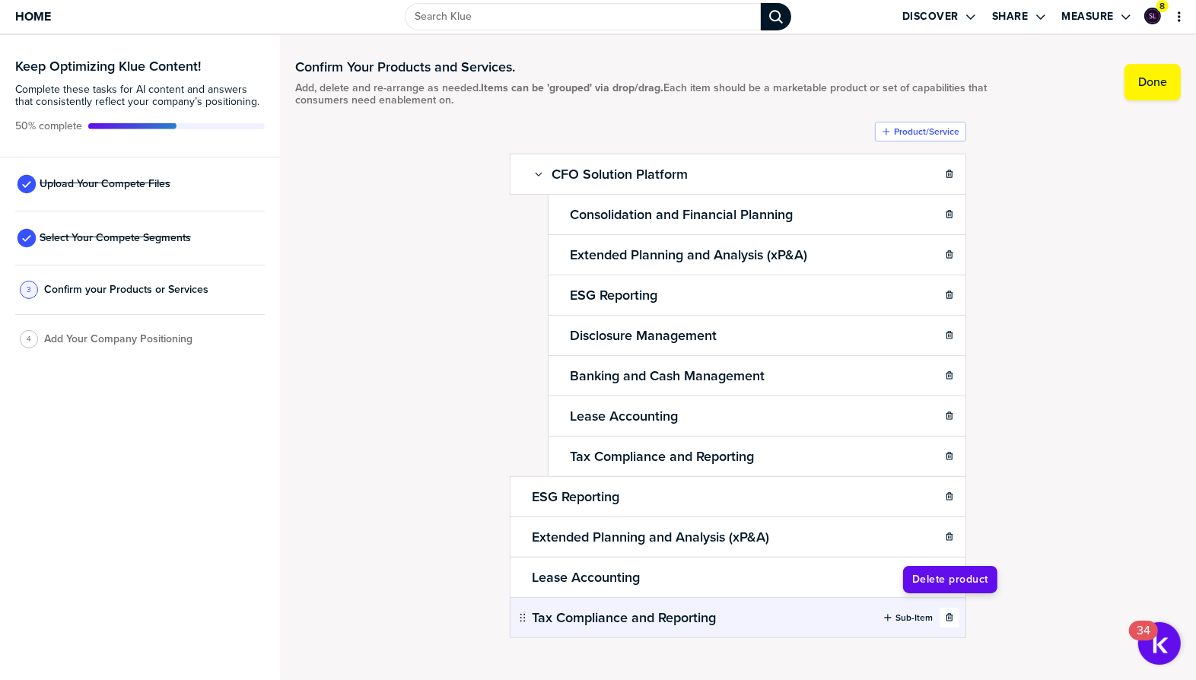
click at [952, 613] on icon "button" at bounding box center [949, 617] width 9 height 9
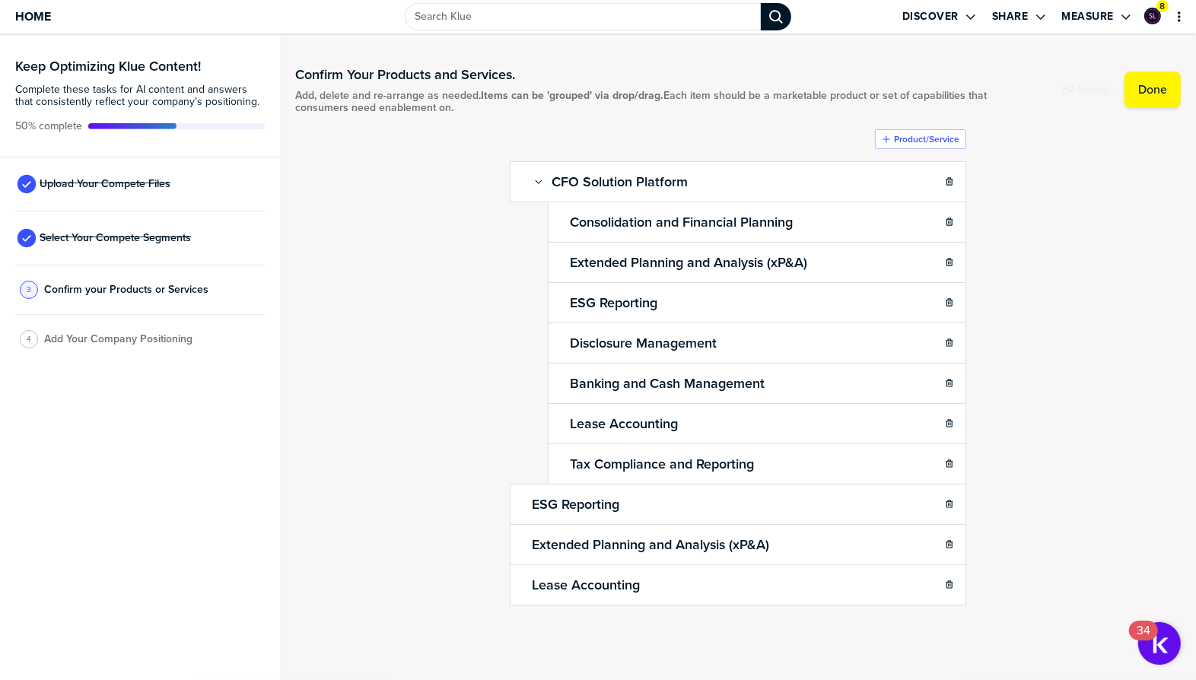
scroll to position [0, 0]
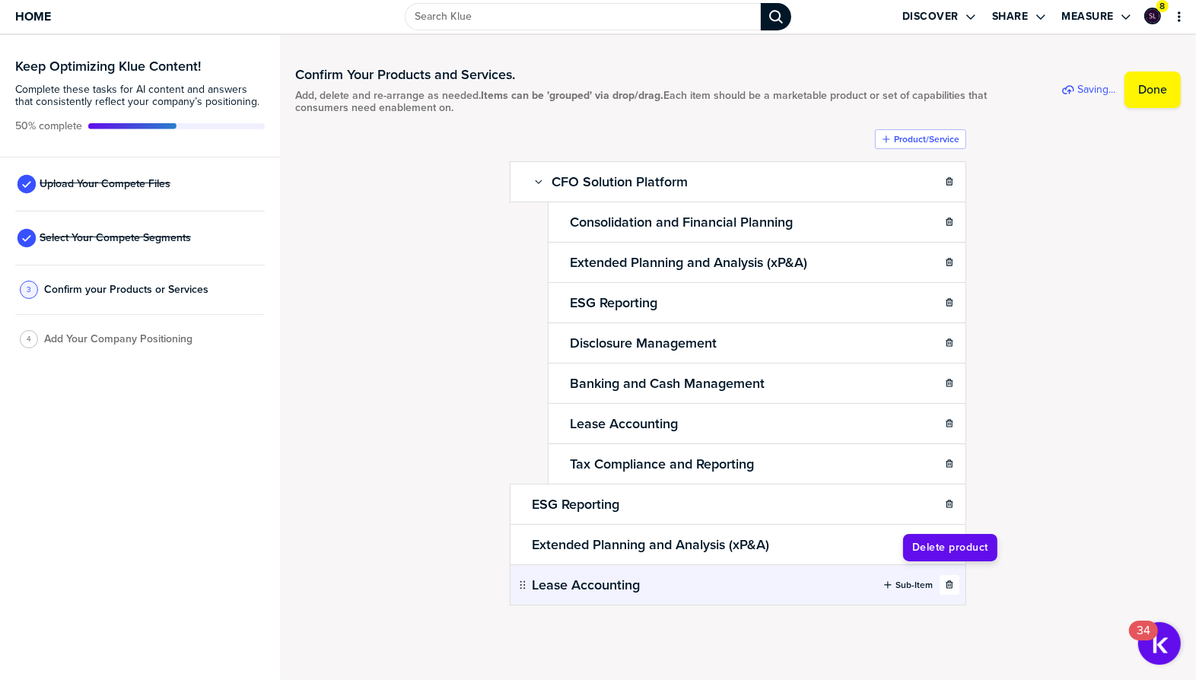
click at [955, 580] on div "button" at bounding box center [949, 584] width 18 height 9
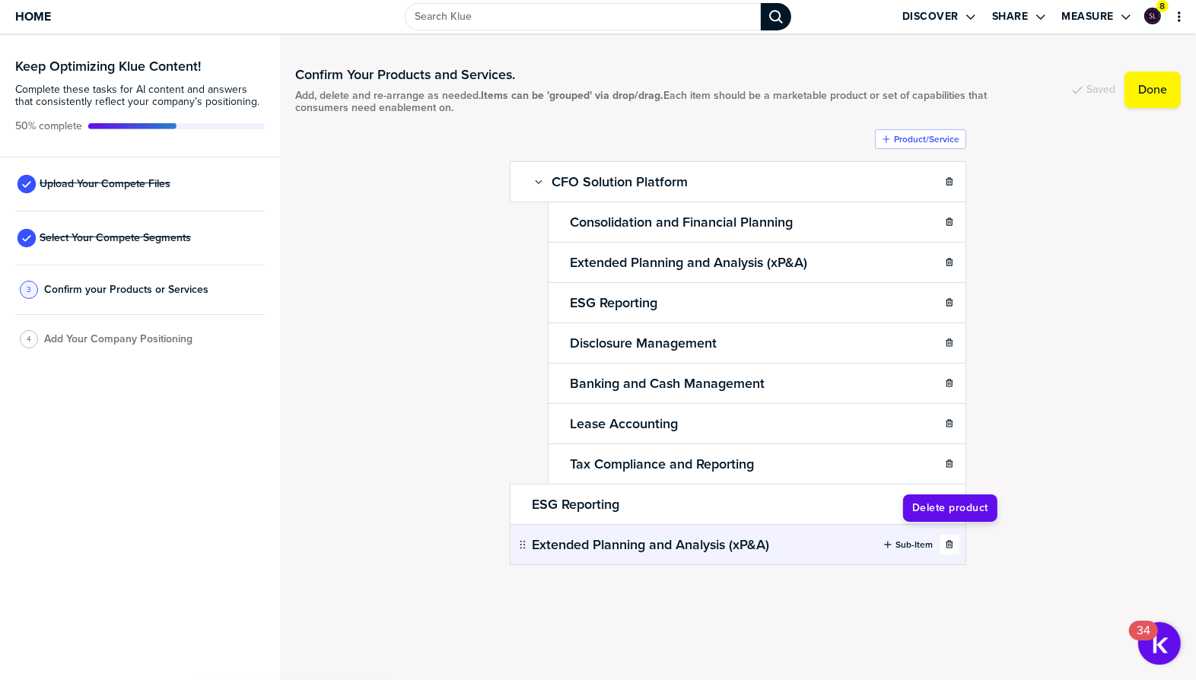
click at [946, 540] on icon "button" at bounding box center [948, 544] width 7 height 8
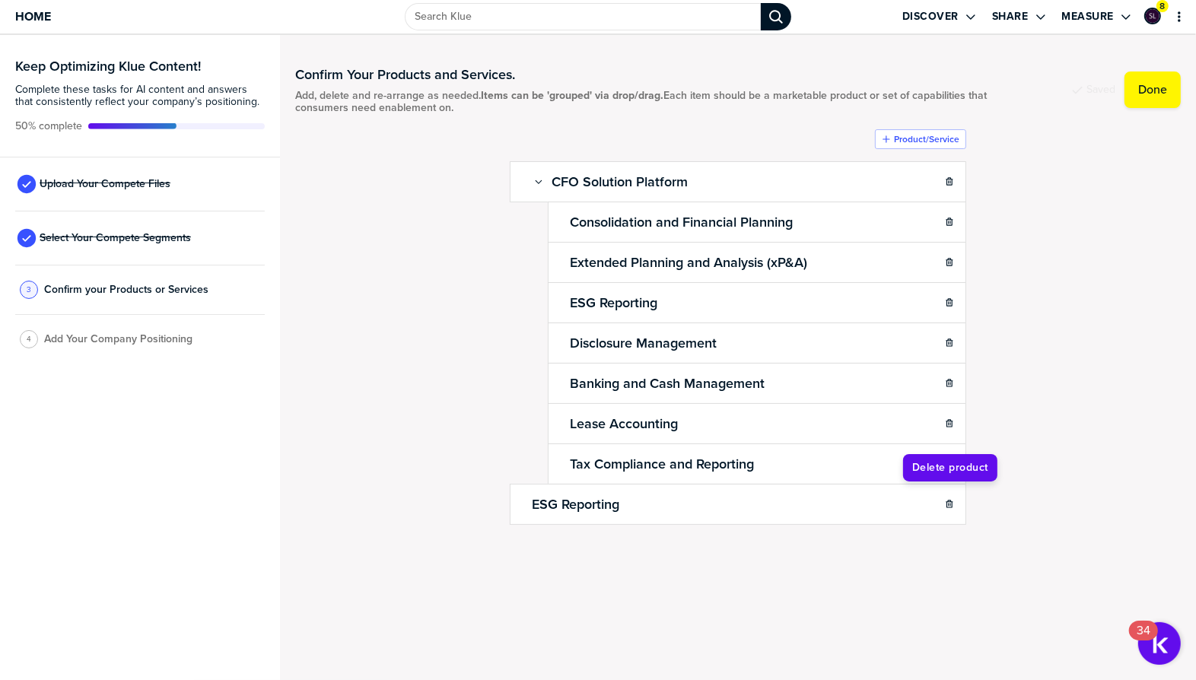
click at [957, 500] on div "button" at bounding box center [949, 504] width 18 height 9
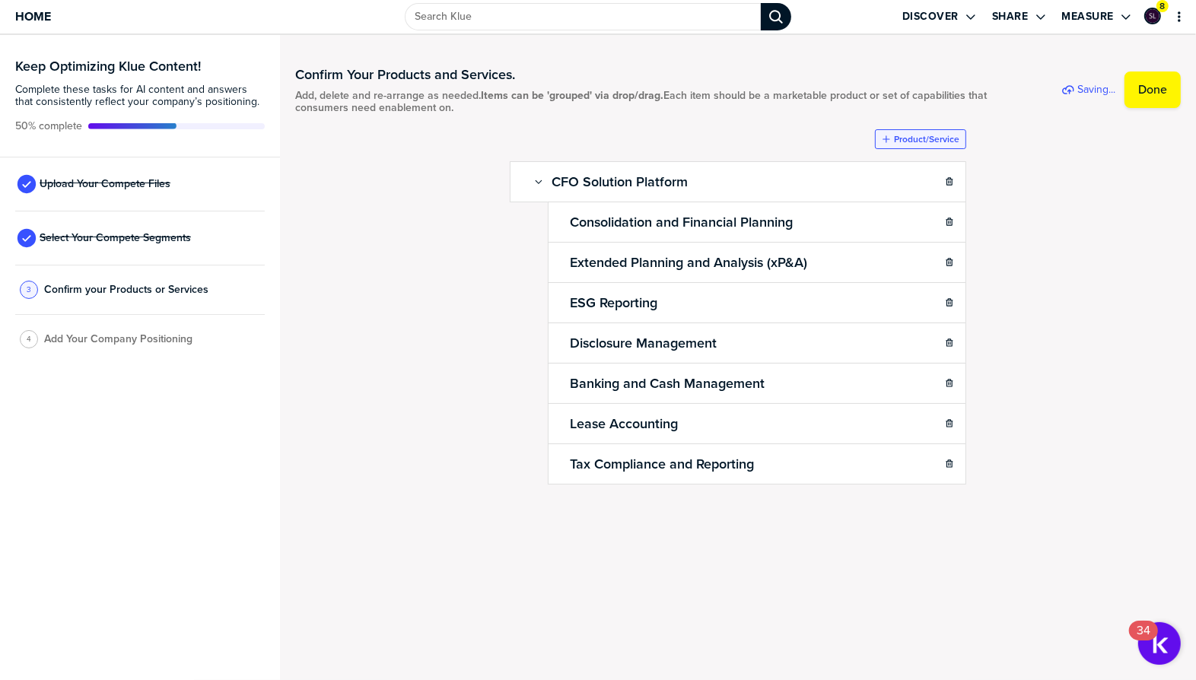
click at [926, 141] on label "Product/Service" at bounding box center [926, 139] width 65 height 12
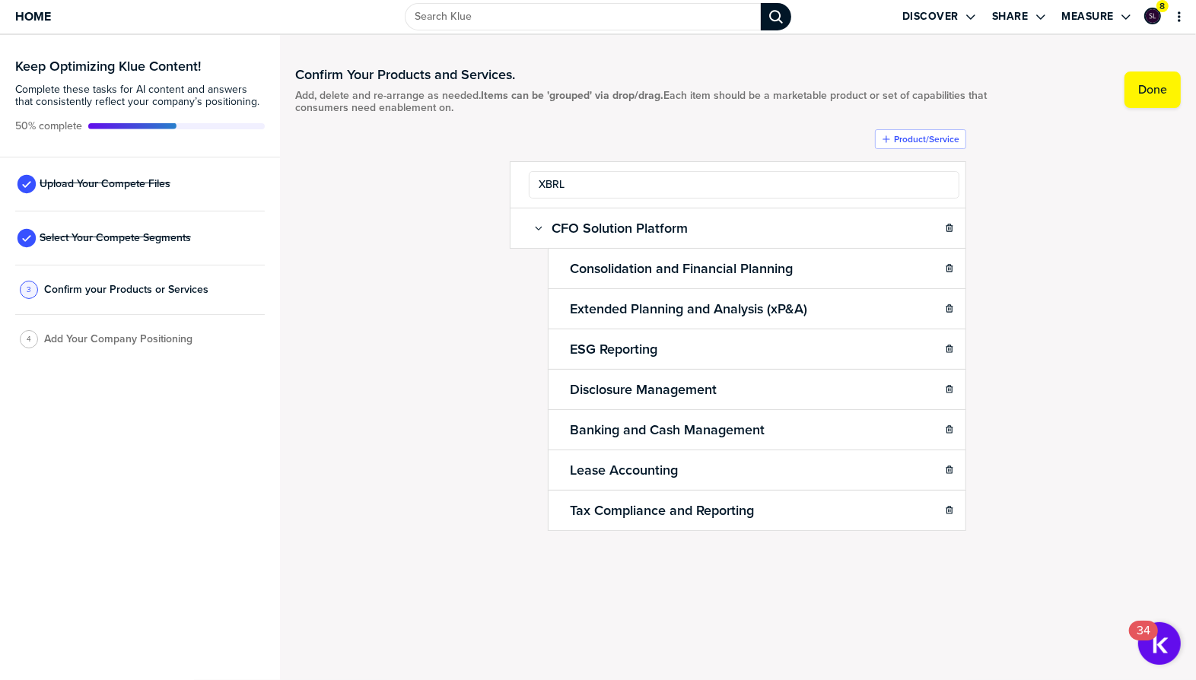
type input "XBRL"
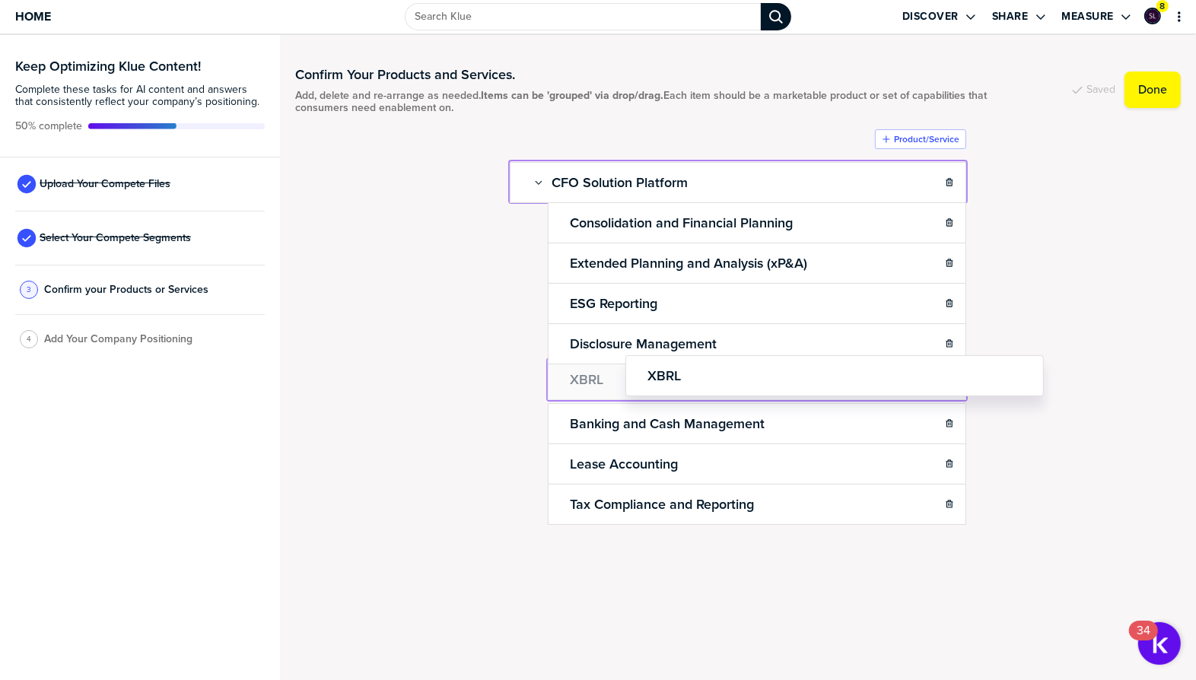
drag, startPoint x: 523, startPoint y: 182, endPoint x: 631, endPoint y: 373, distance: 219.3
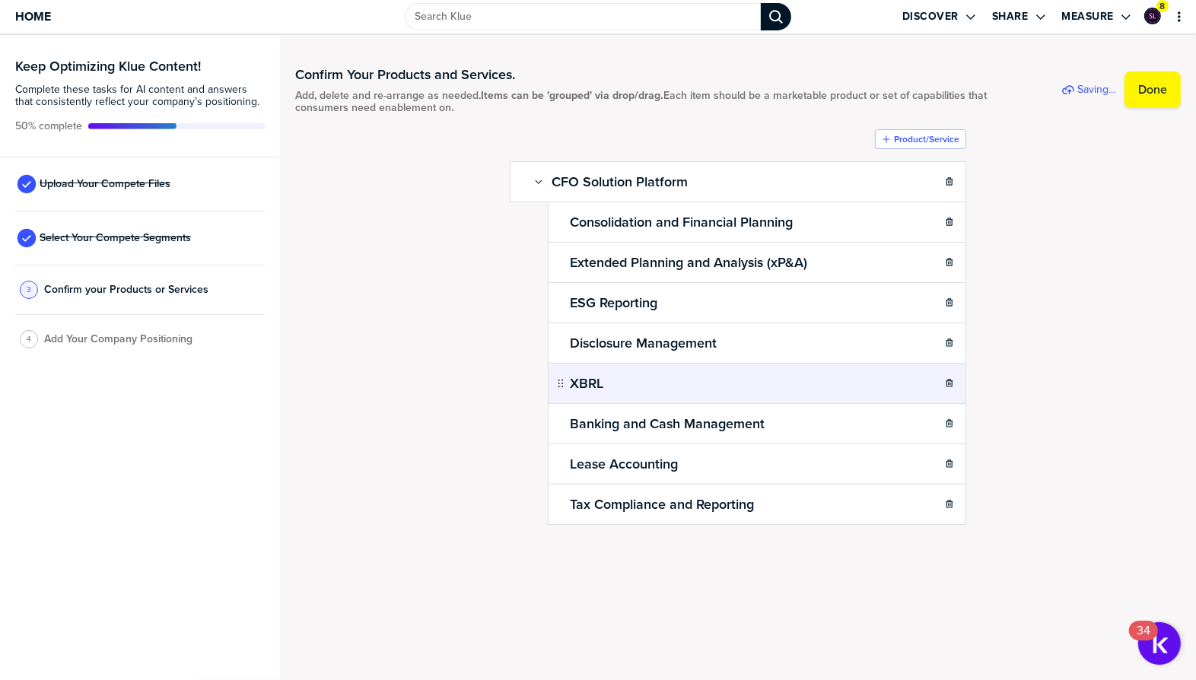
click at [843, 379] on body "Home Discover Share Measure 8 Keep Optimizing Klue Content! Complete these task…" at bounding box center [598, 340] width 1196 height 680
click at [1073, 364] on div "Confirm Your Products and Services. Add, delete and re-arrange as needed. Items…" at bounding box center [737, 326] width 885 height 553
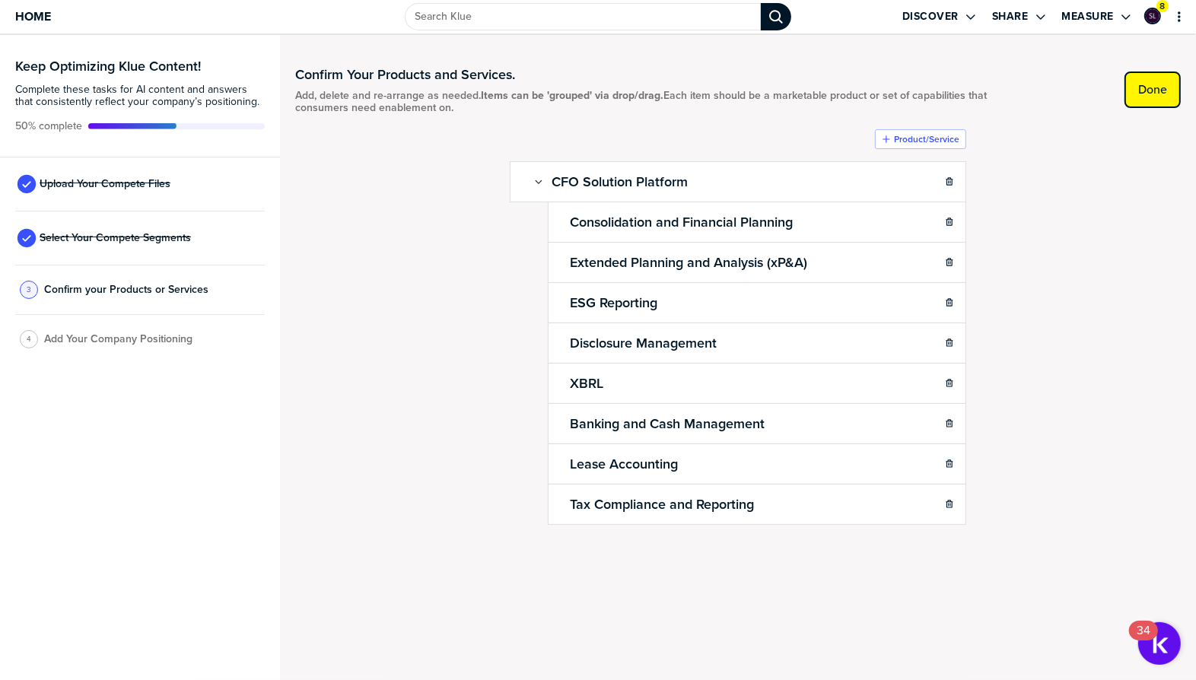
click at [1155, 93] on label "Done" at bounding box center [1152, 89] width 29 height 15
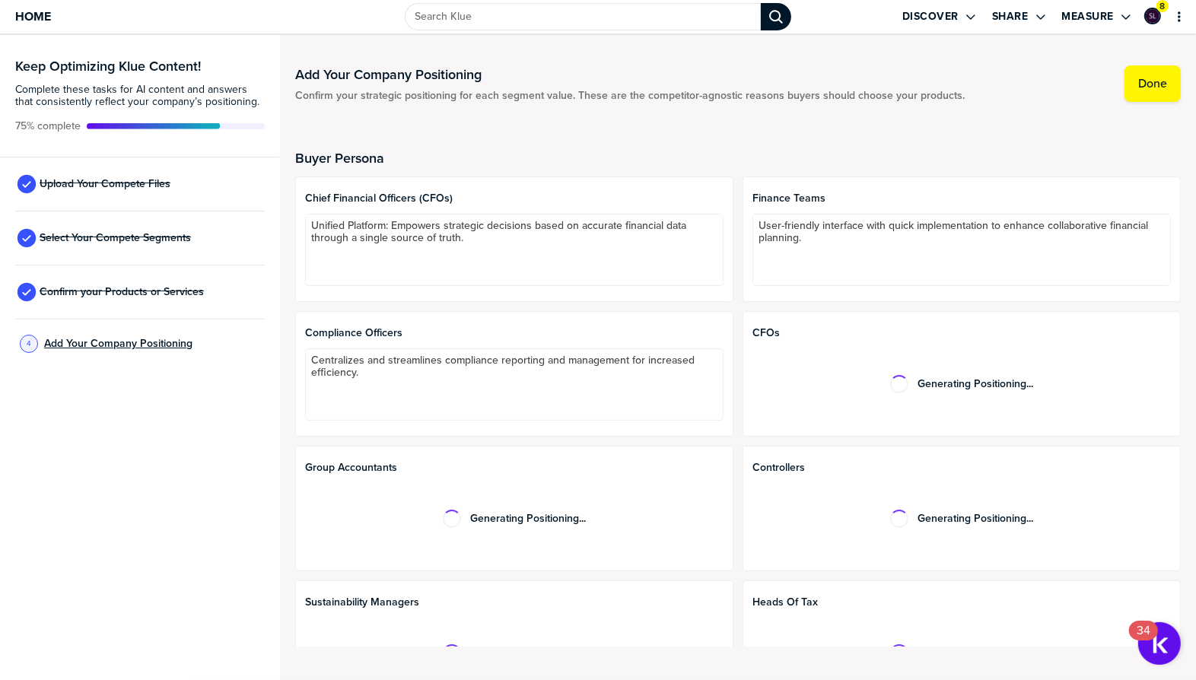
click at [135, 338] on span "Add Your Company Positioning" at bounding box center [118, 344] width 148 height 12
